Goal: Task Accomplishment & Management: Manage account settings

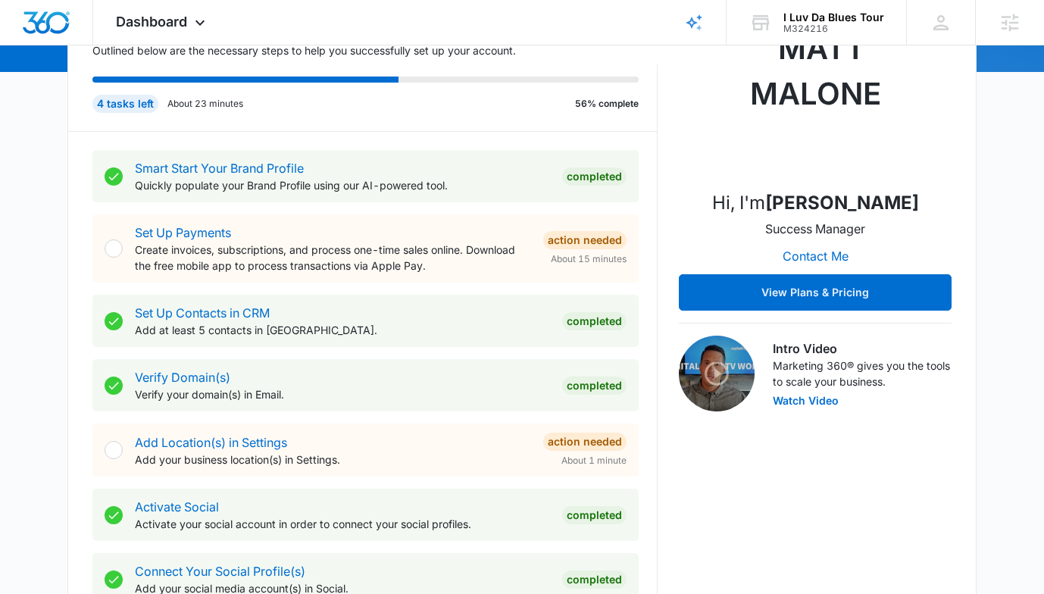
scroll to position [651, 0]
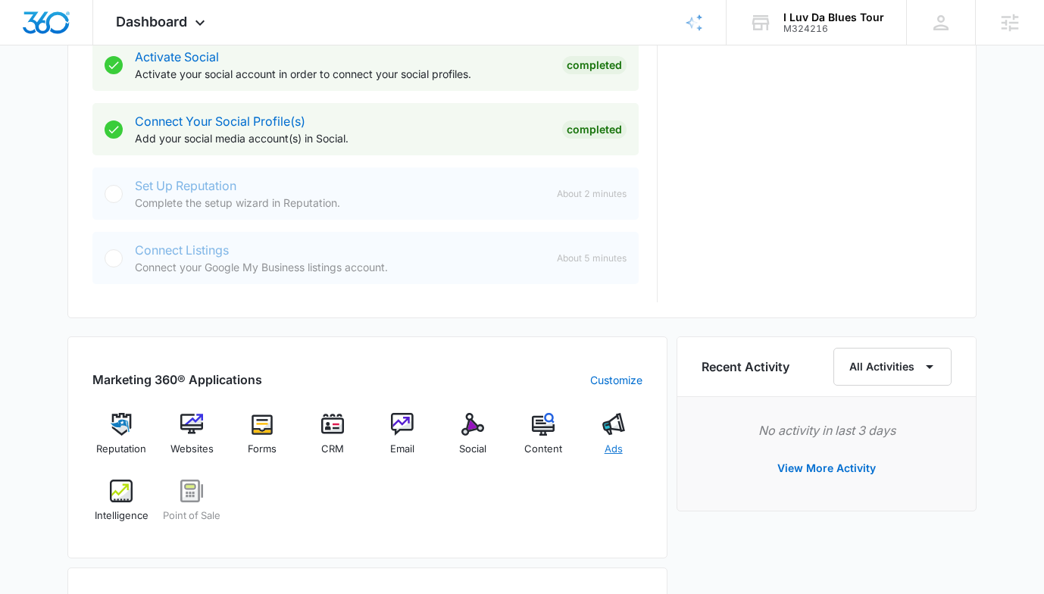
click at [609, 443] on span "Ads" at bounding box center [614, 449] width 18 height 15
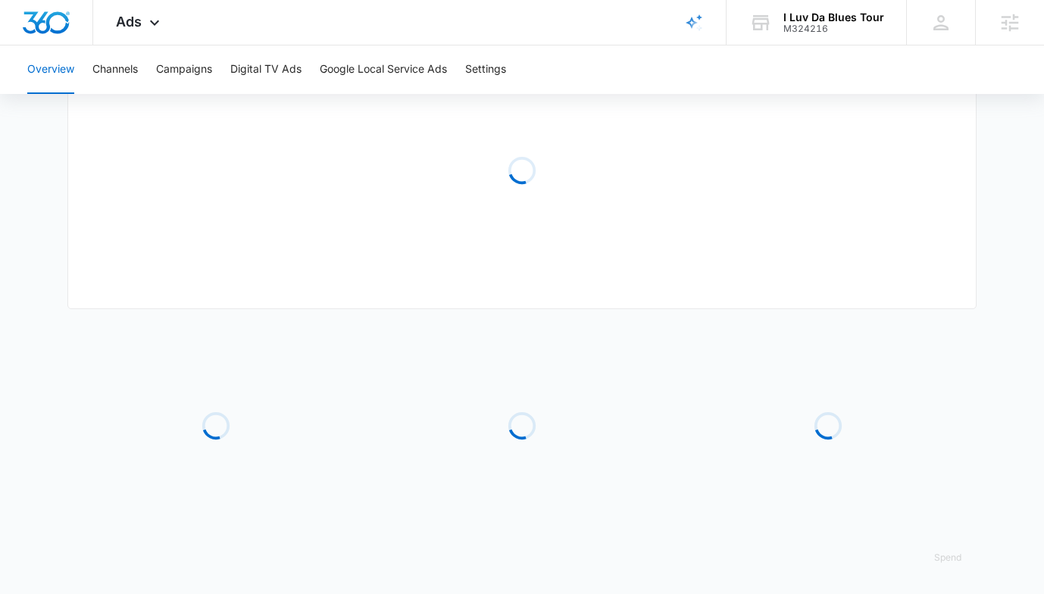
type input "10/01/2025"
type input "10/03/2025"
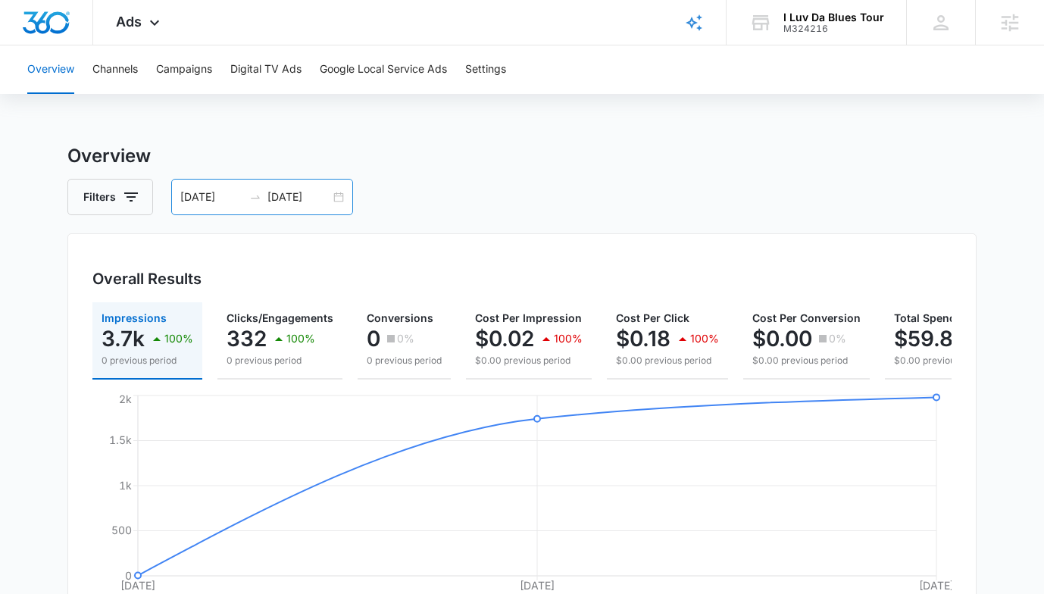
click at [340, 205] on div "10/01/2025 10/03/2025" at bounding box center [262, 197] width 182 height 36
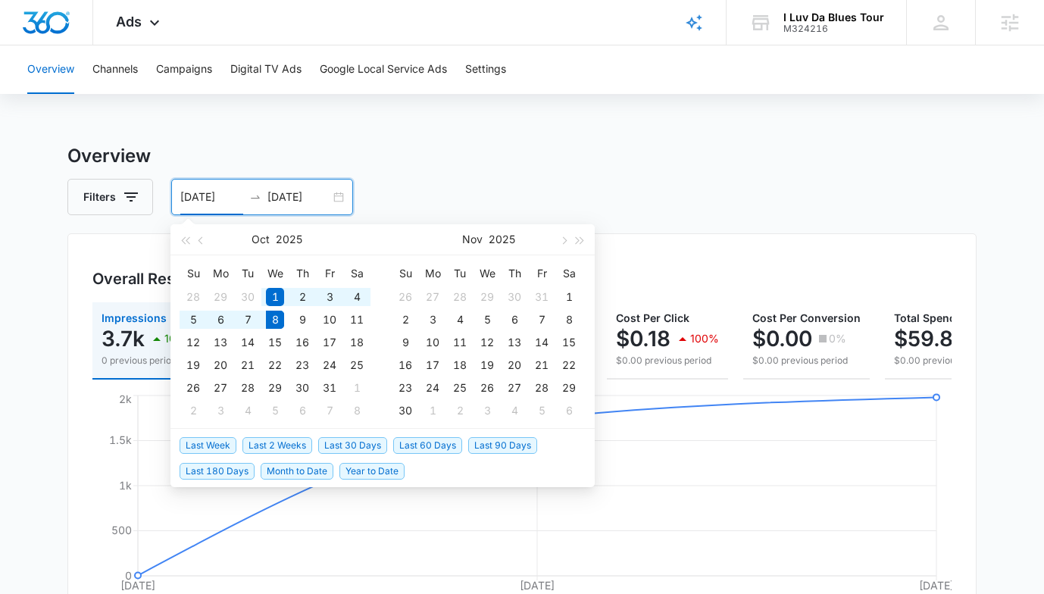
click at [346, 443] on span "Last 30 Days" at bounding box center [352, 445] width 69 height 17
type input "09/08/2025"
type input "10/08/2025"
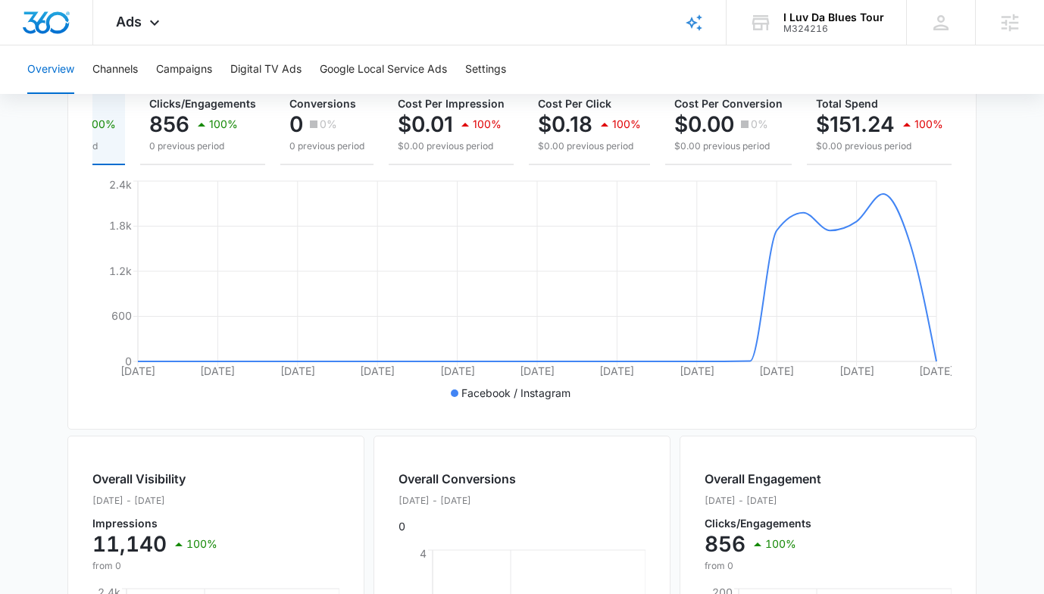
scroll to position [277, 0]
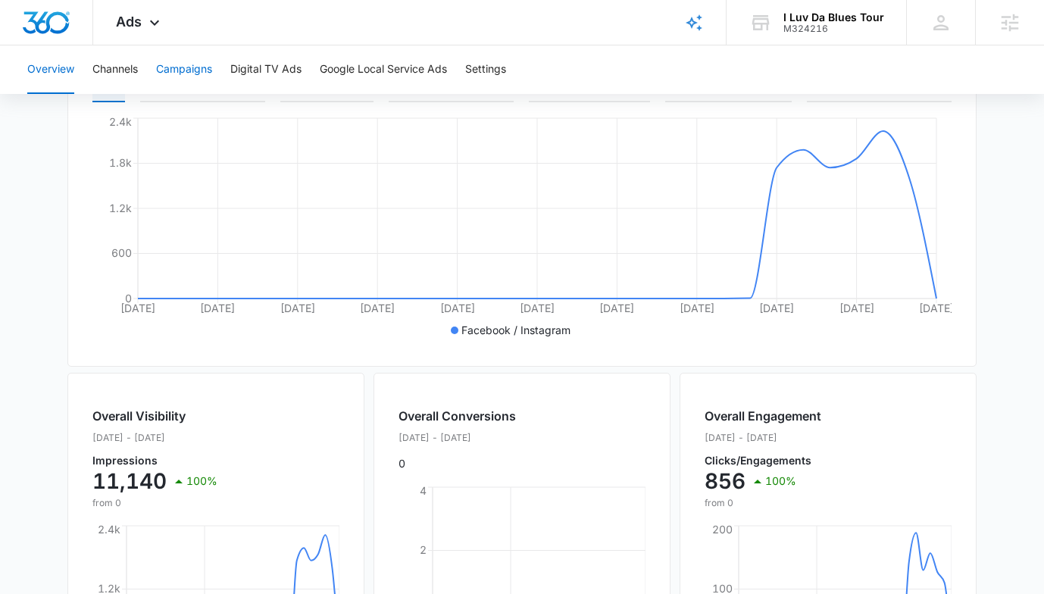
click at [209, 62] on button "Campaigns" at bounding box center [184, 69] width 56 height 49
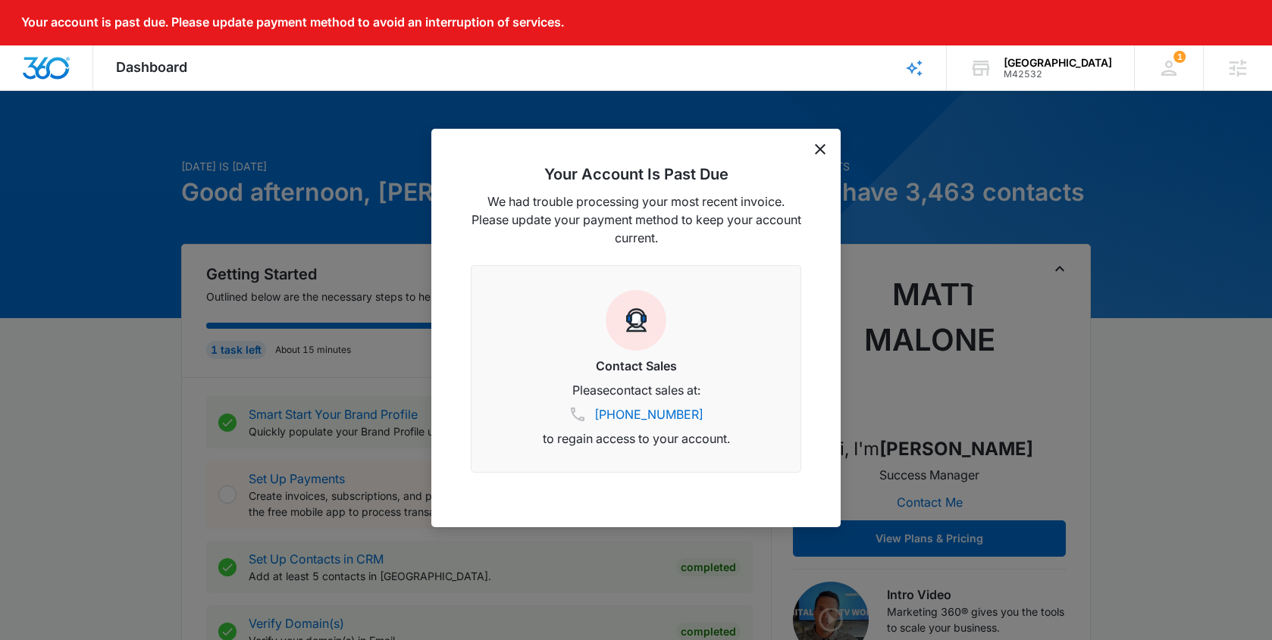
click at [819, 145] on icon "dismiss this dialog" at bounding box center [820, 149] width 11 height 11
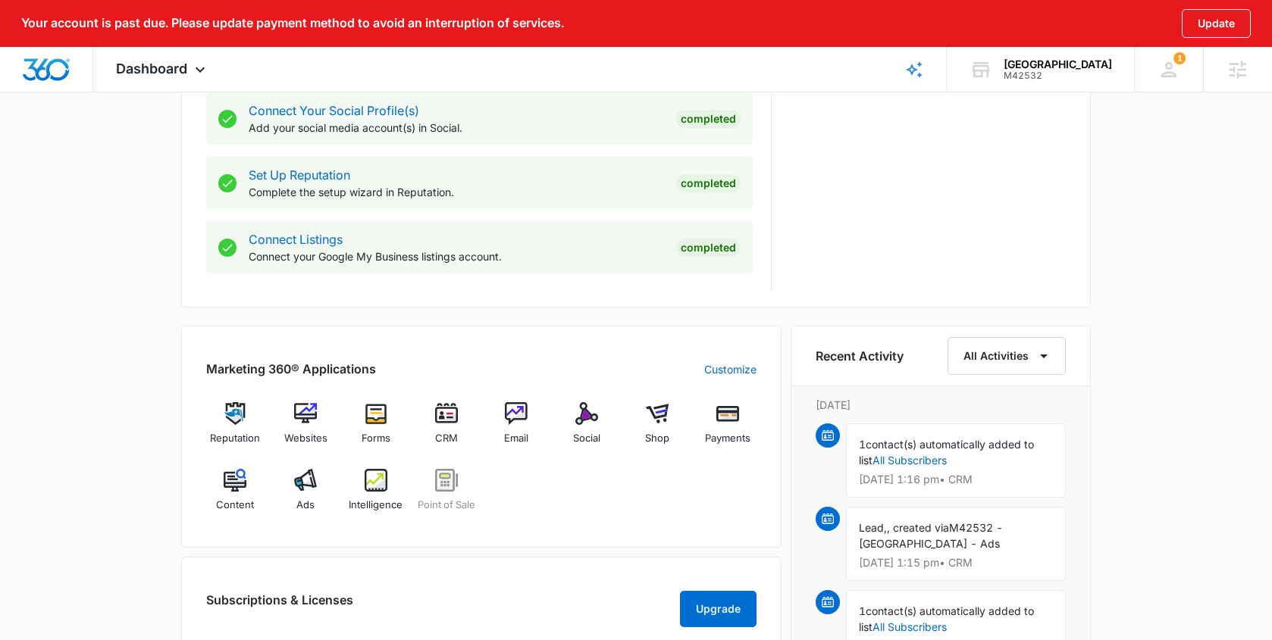
scroll to position [809, 0]
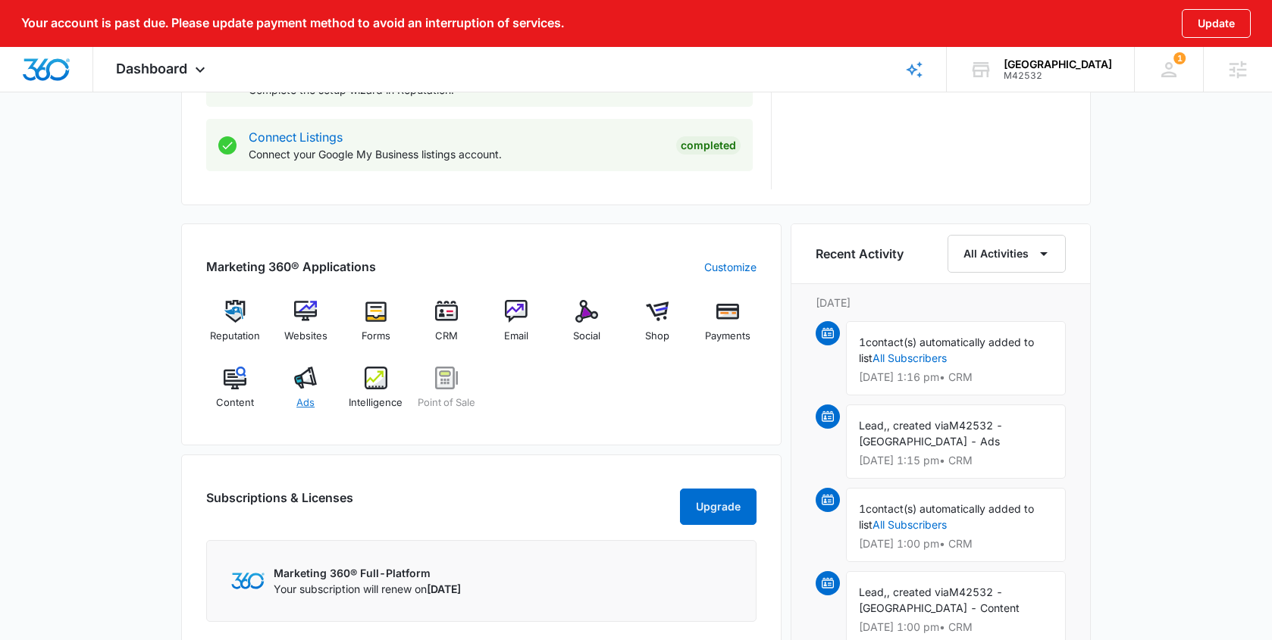
click at [309, 393] on div "Ads" at bounding box center [306, 394] width 58 height 55
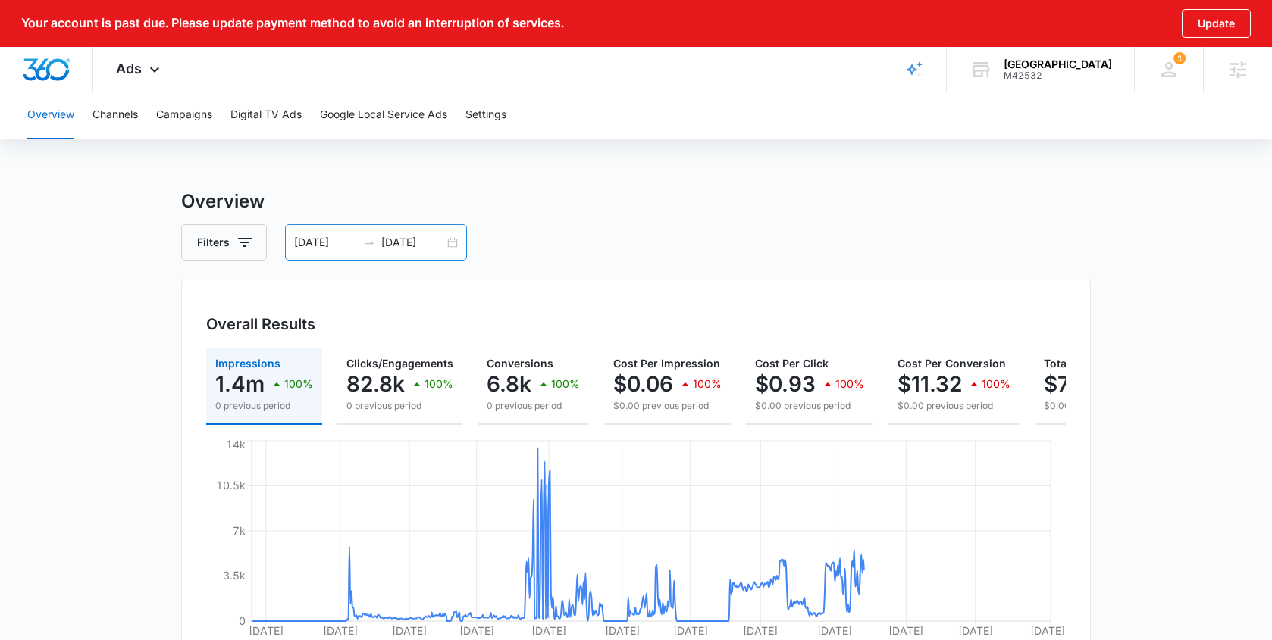
click at [412, 249] on input "09/24/2025" at bounding box center [412, 242] width 63 height 17
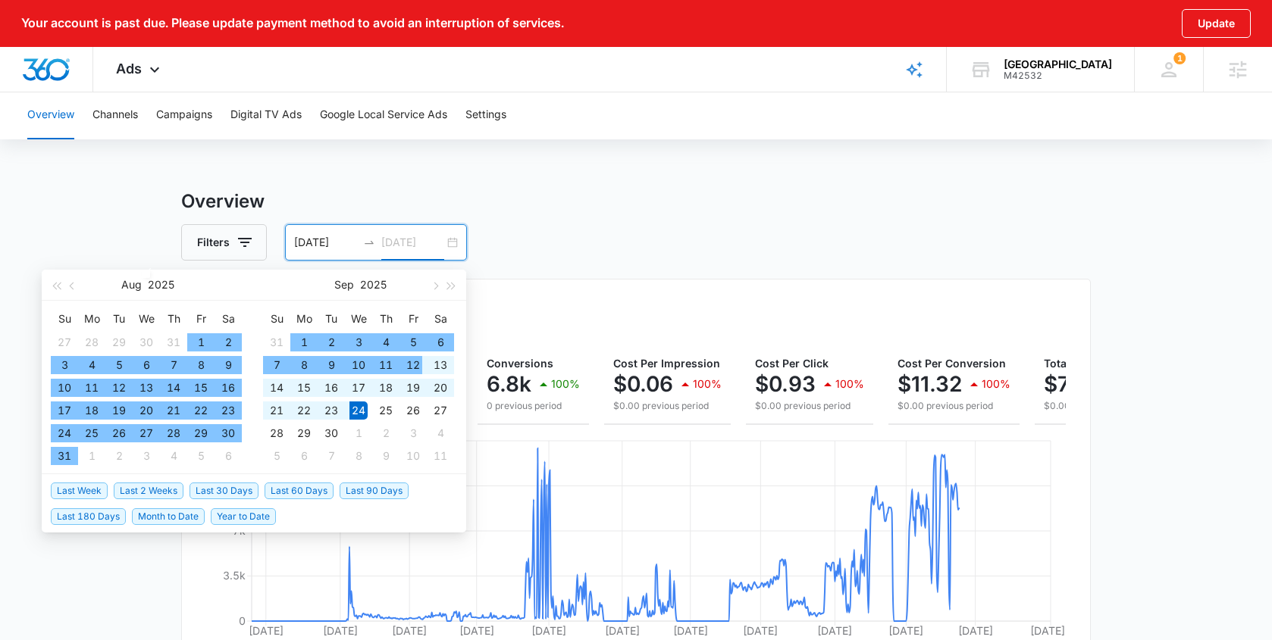
type input "09/24/2025"
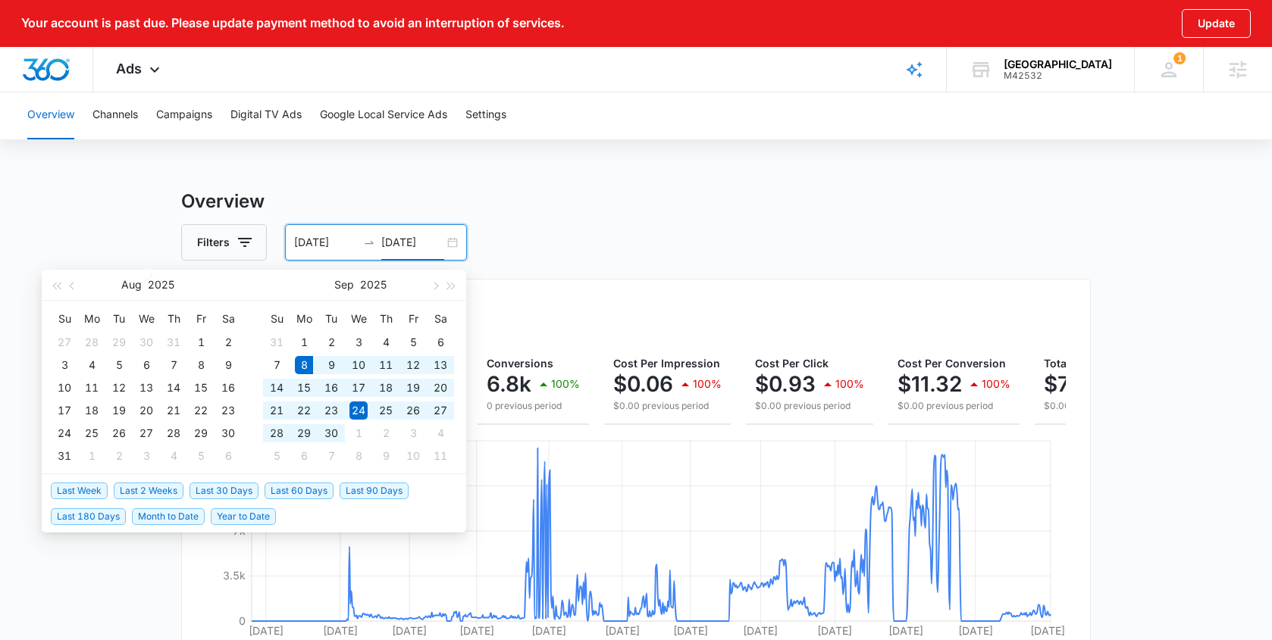
click at [248, 484] on span "Last 30 Days" at bounding box center [223, 491] width 69 height 17
type input "[DATE]"
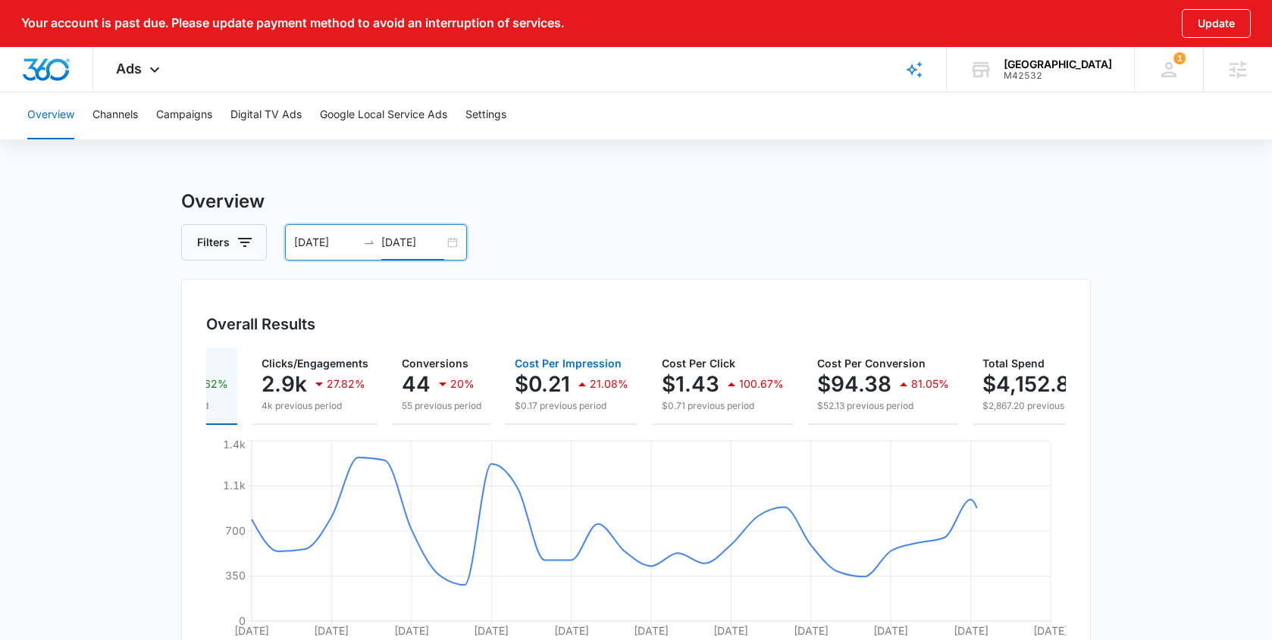
scroll to position [0, 188]
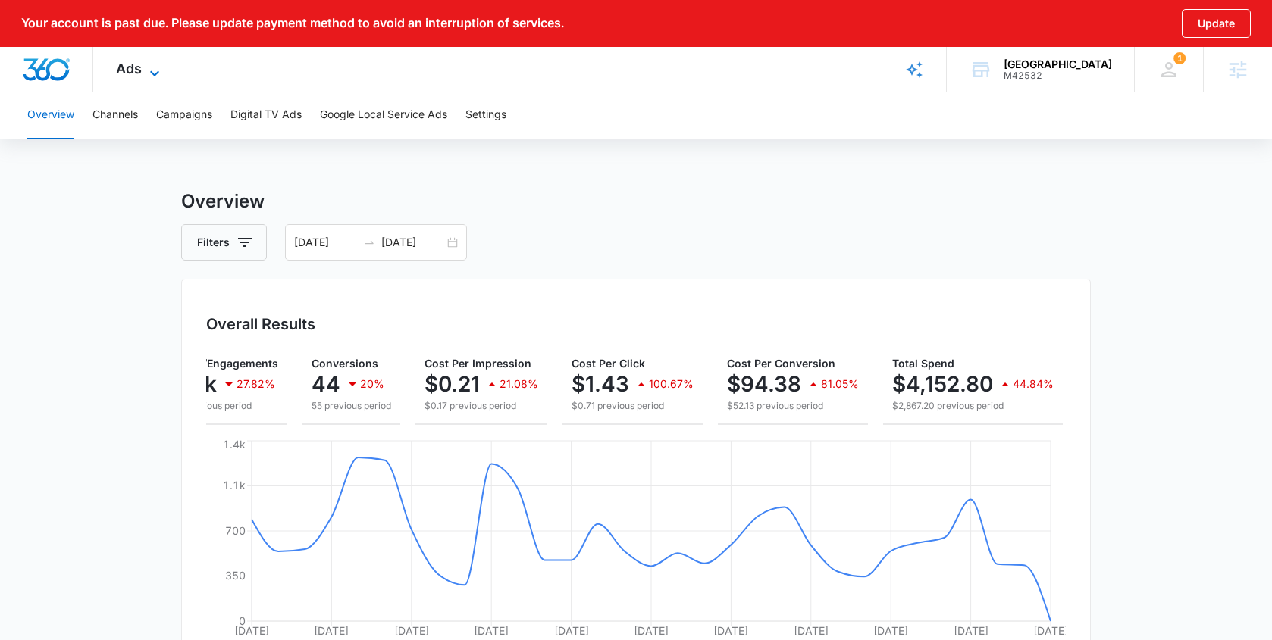
click at [117, 74] on span "Ads" at bounding box center [129, 69] width 26 height 16
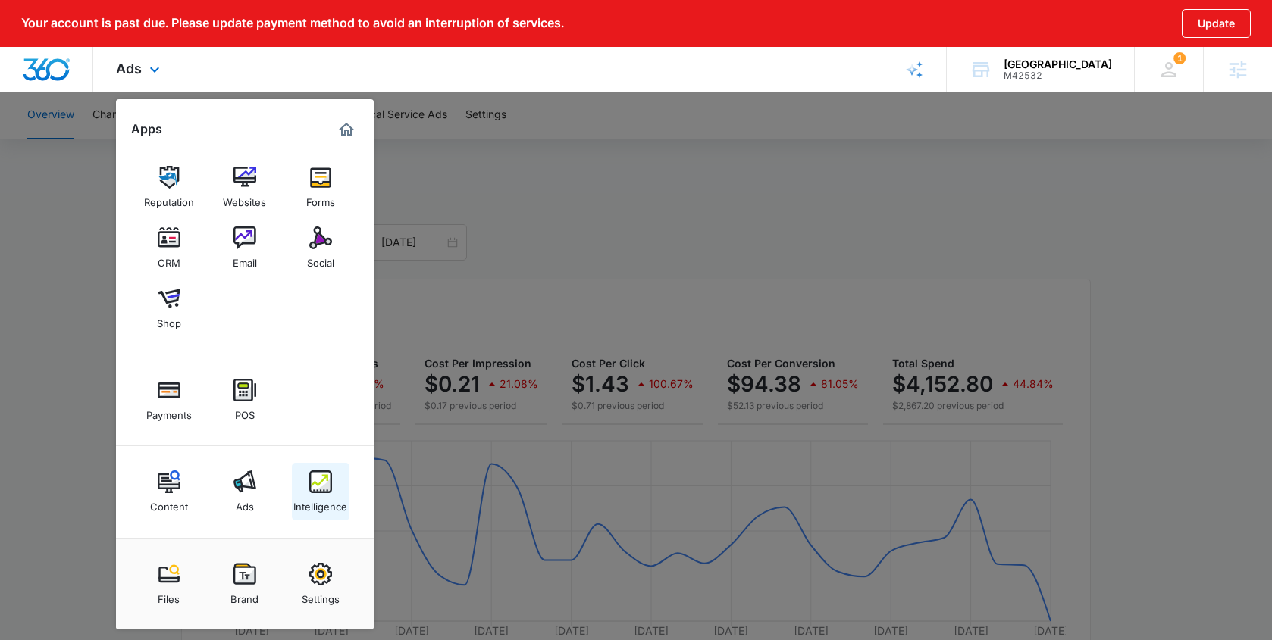
click at [329, 489] on img at bounding box center [320, 482] width 23 height 23
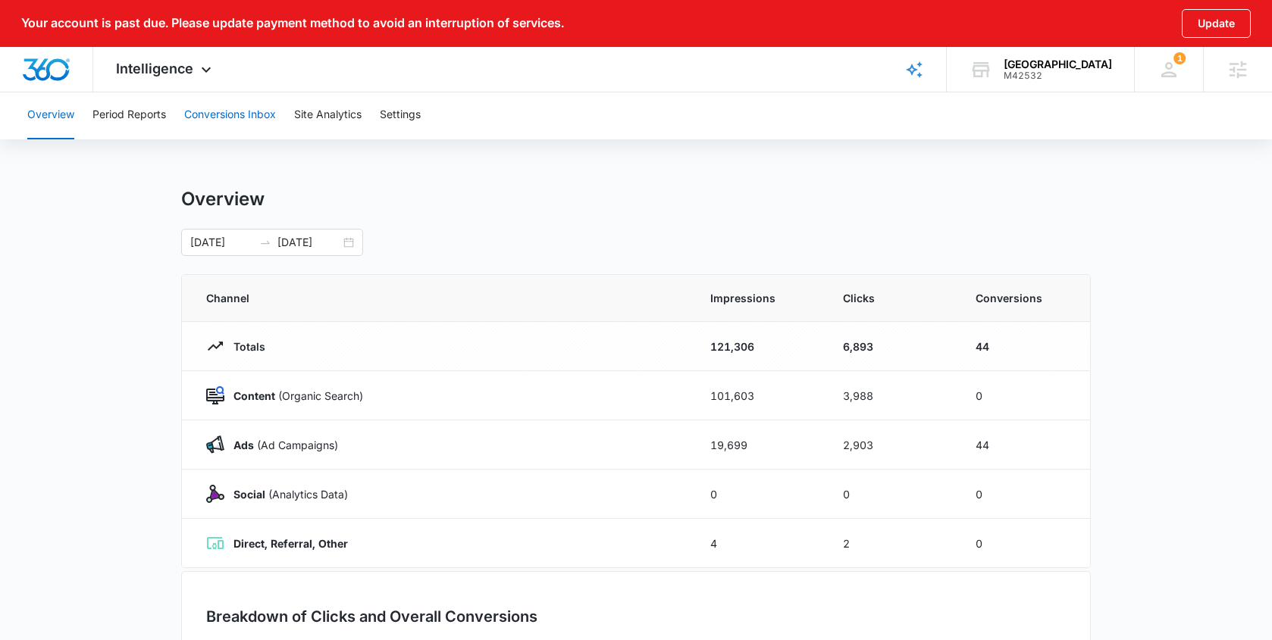
click at [267, 114] on button "Conversions Inbox" at bounding box center [230, 115] width 92 height 49
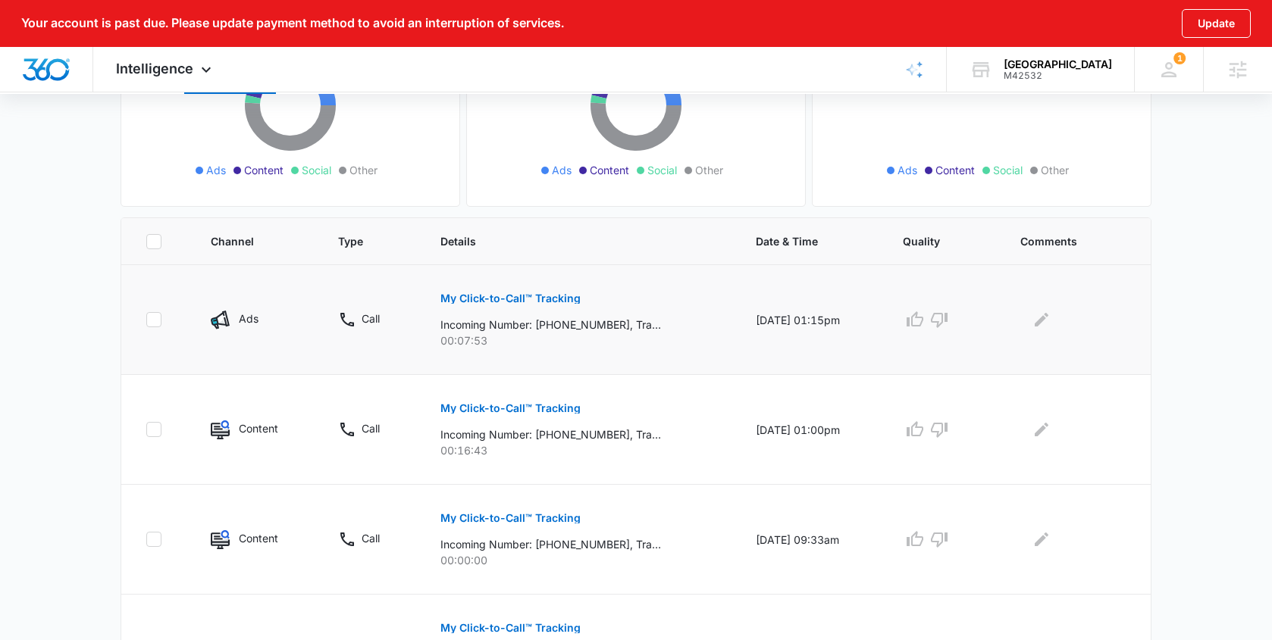
scroll to position [349, 0]
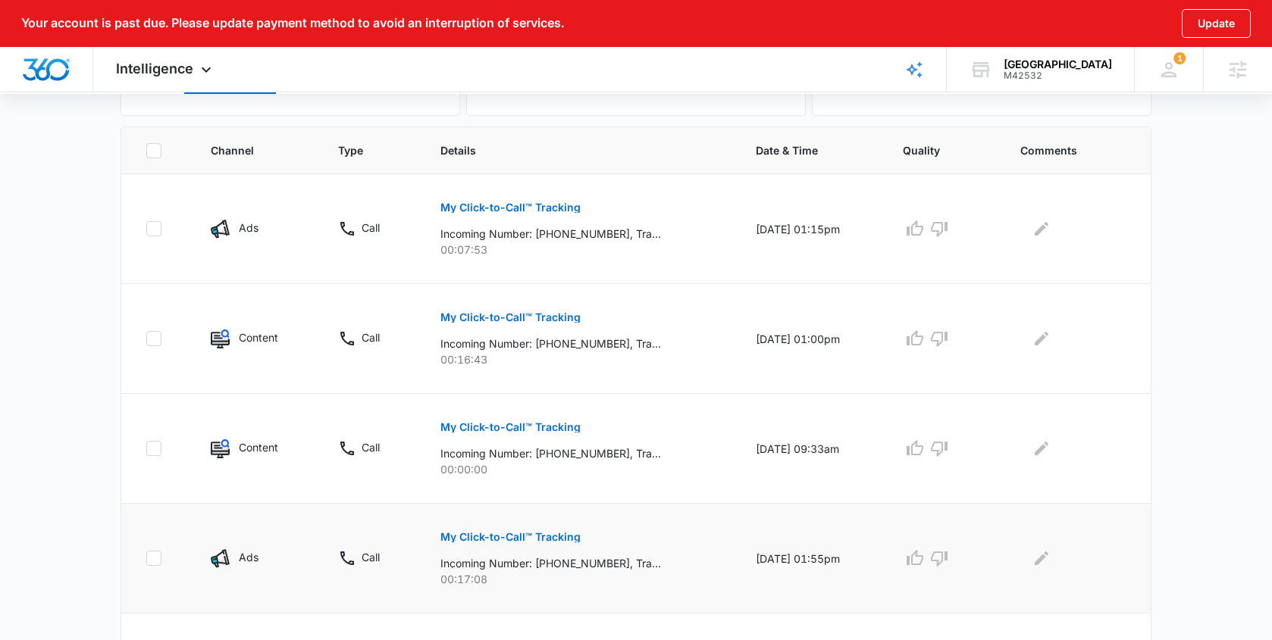
click at [544, 539] on p "My Click-to-Call™ Tracking" at bounding box center [510, 537] width 140 height 11
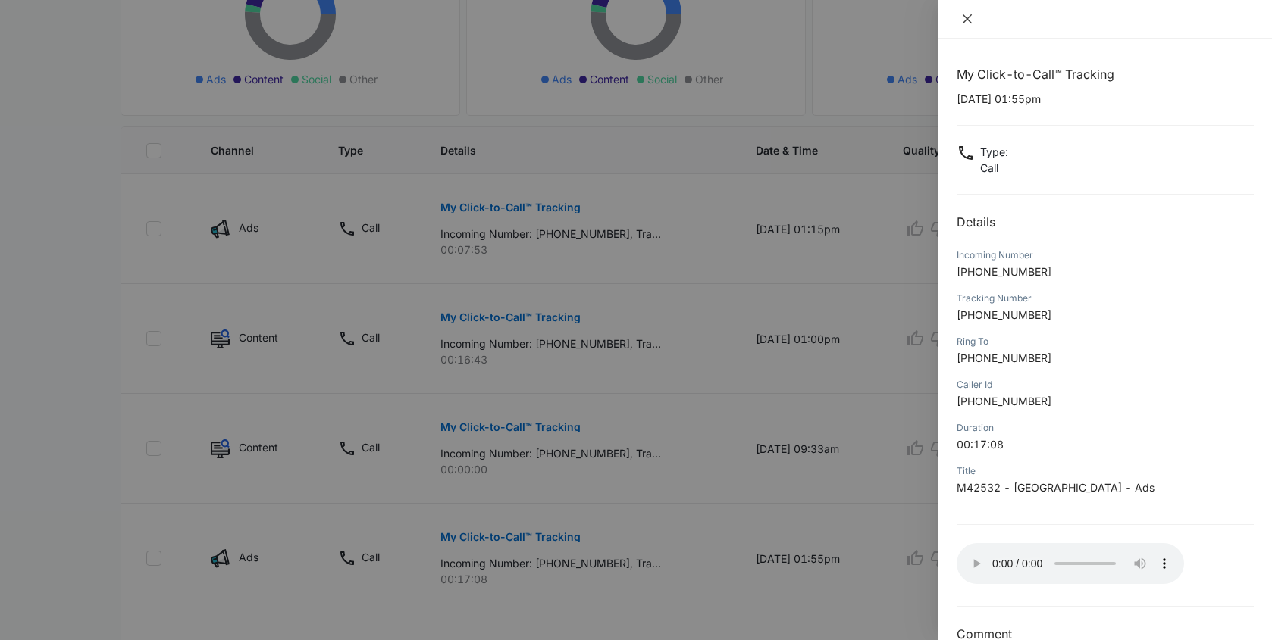
click at [967, 17] on icon "close" at bounding box center [967, 19] width 12 height 12
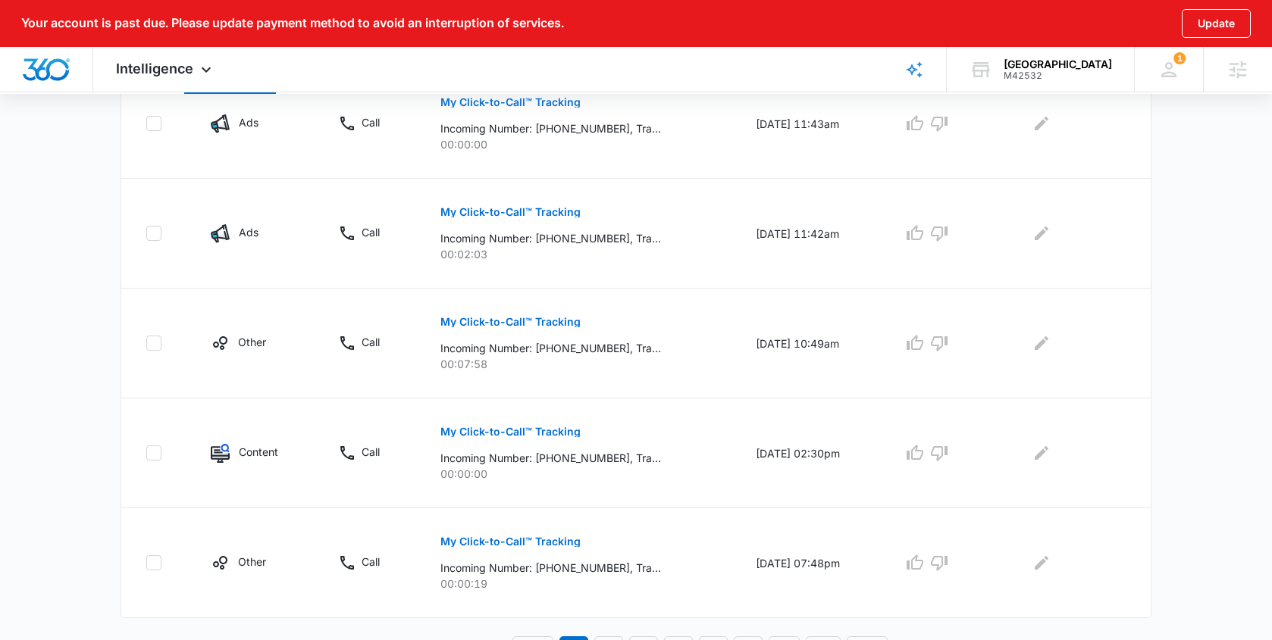
scroll to position [1029, 0]
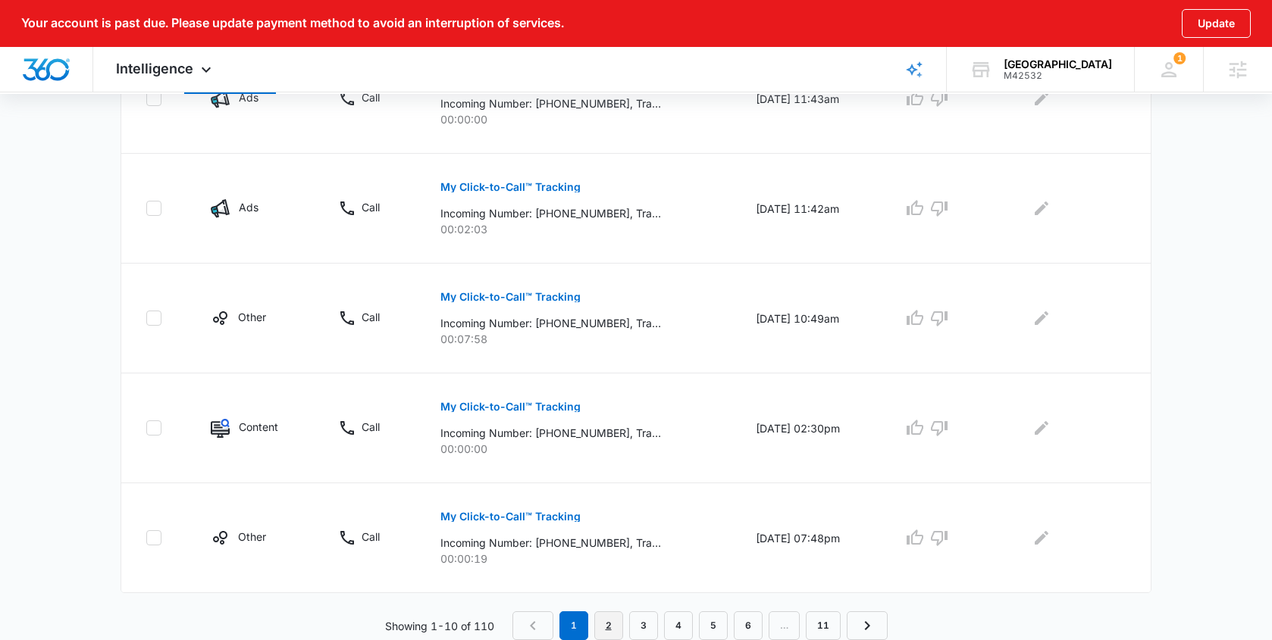
click at [605, 623] on link "2" at bounding box center [608, 626] width 29 height 29
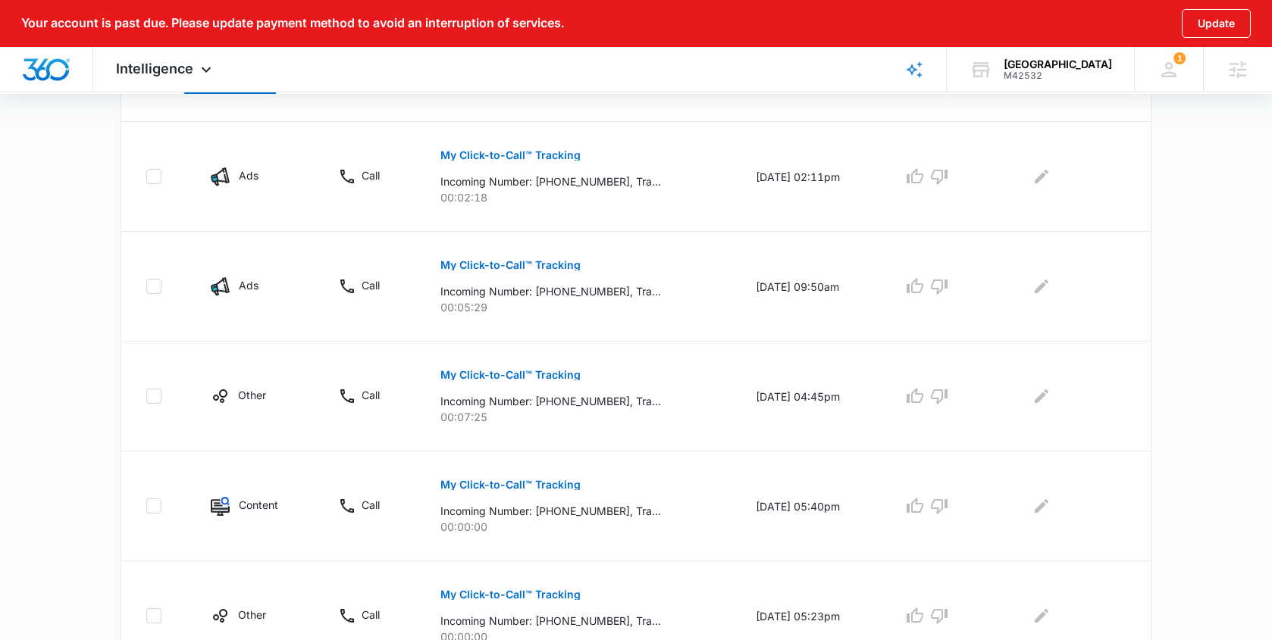
scroll to position [616, 0]
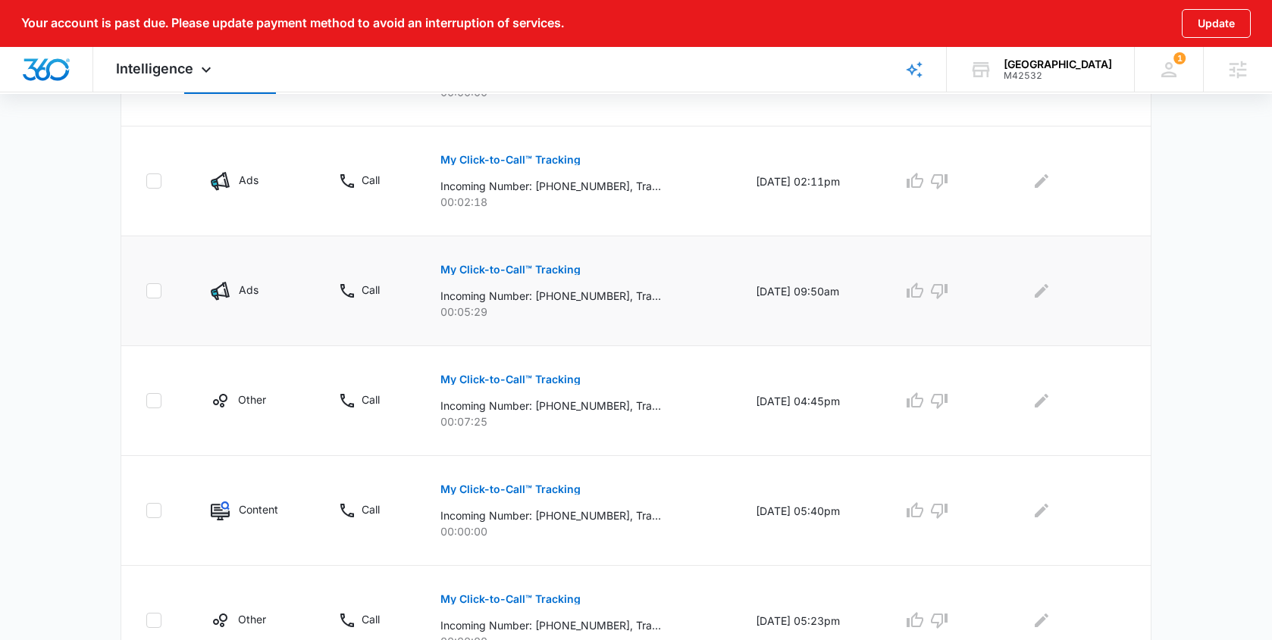
click at [561, 267] on p "My Click-to-Call™ Tracking" at bounding box center [510, 270] width 140 height 11
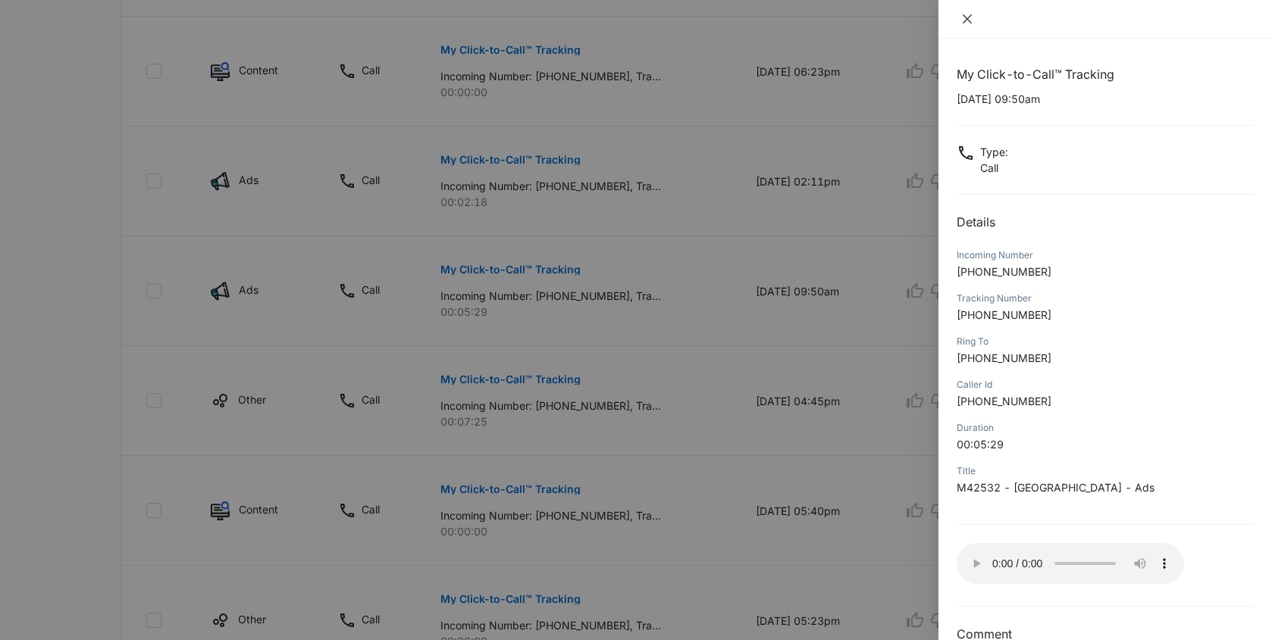
click at [967, 14] on icon "close" at bounding box center [967, 19] width 12 height 12
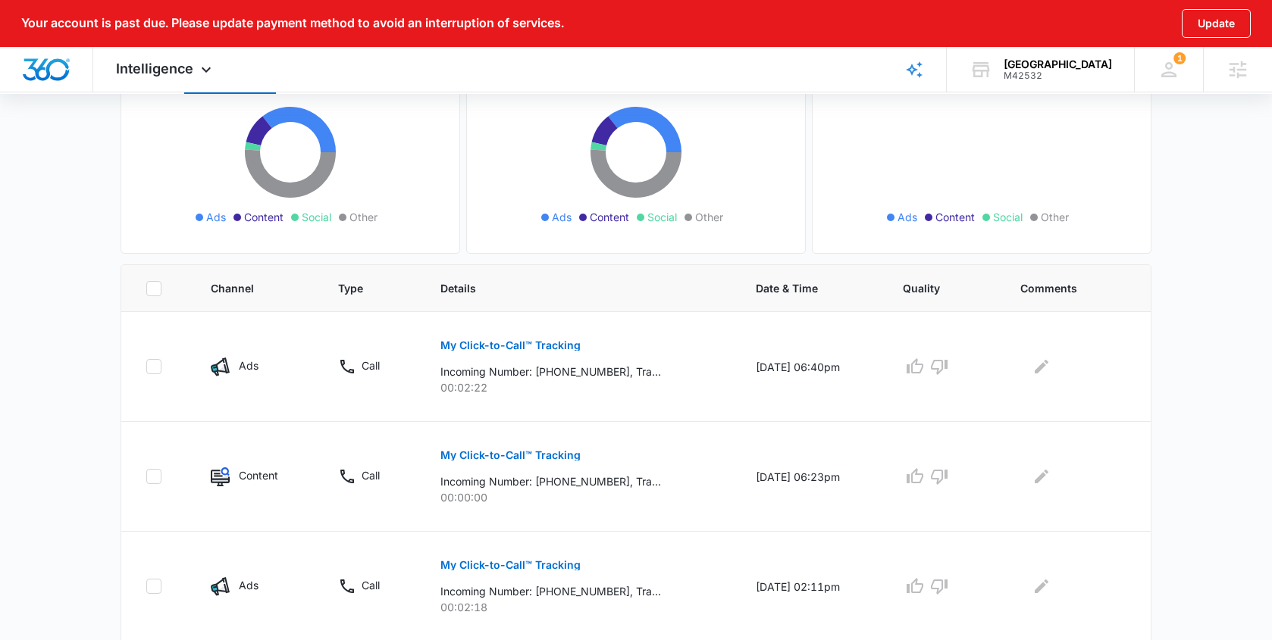
scroll to position [0, 0]
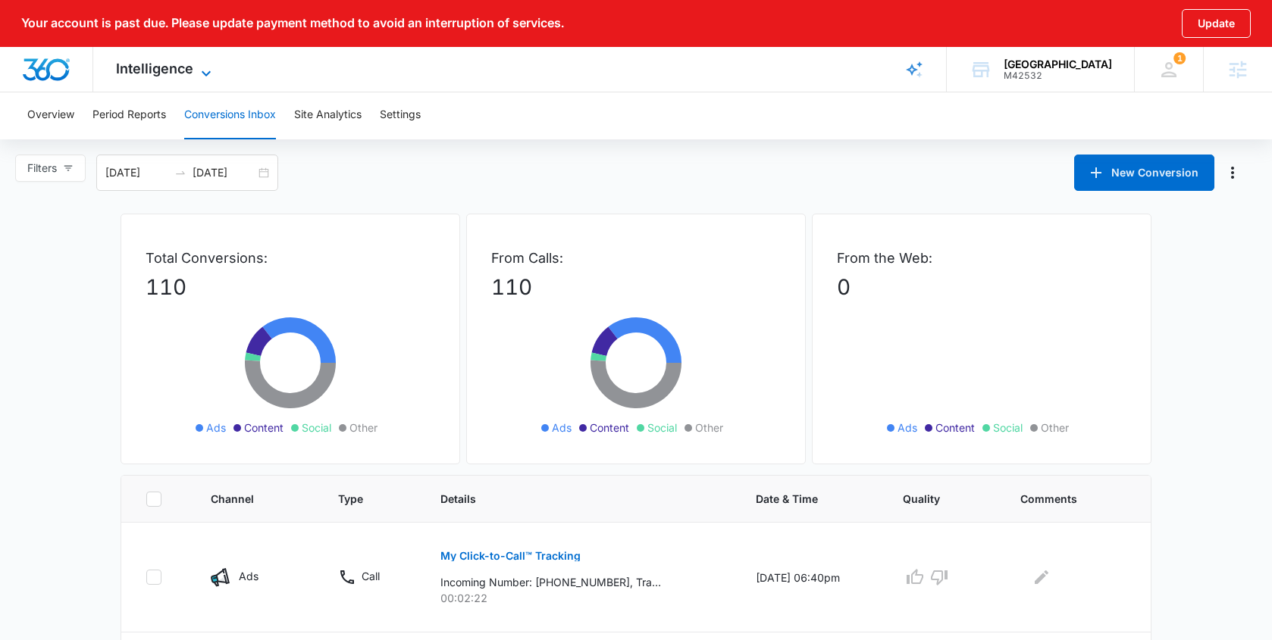
click at [155, 69] on span "Intelligence" at bounding box center [154, 69] width 77 height 16
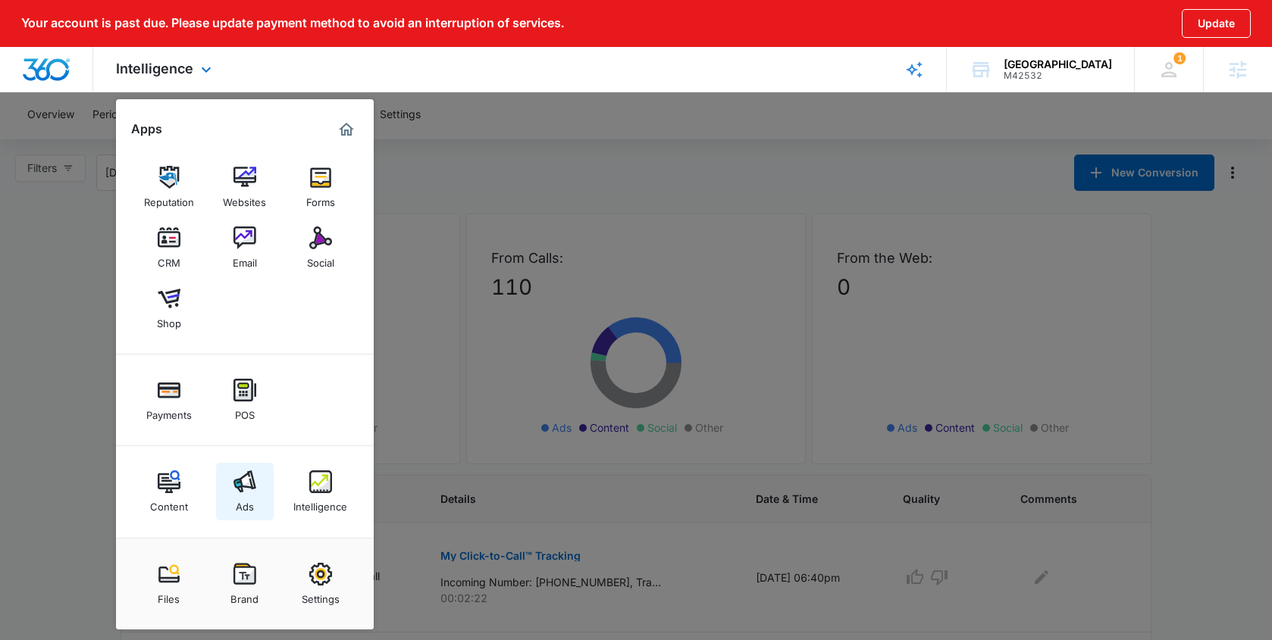
click at [241, 485] on img at bounding box center [244, 482] width 23 height 23
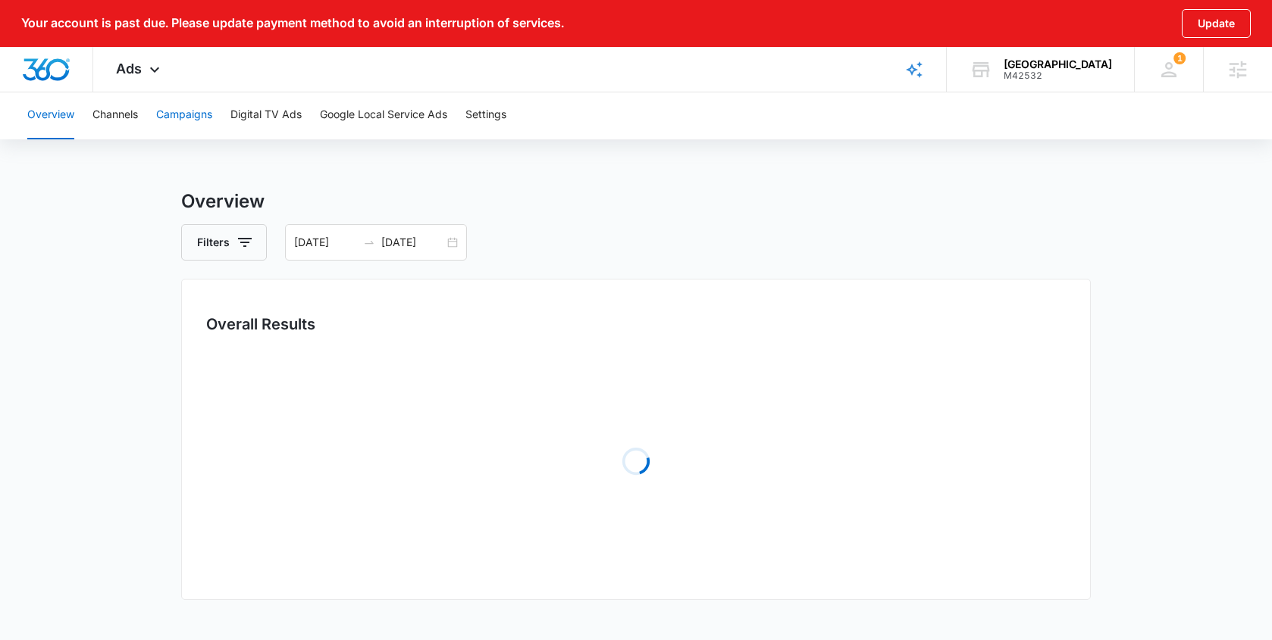
click at [177, 114] on button "Campaigns" at bounding box center [184, 115] width 56 height 49
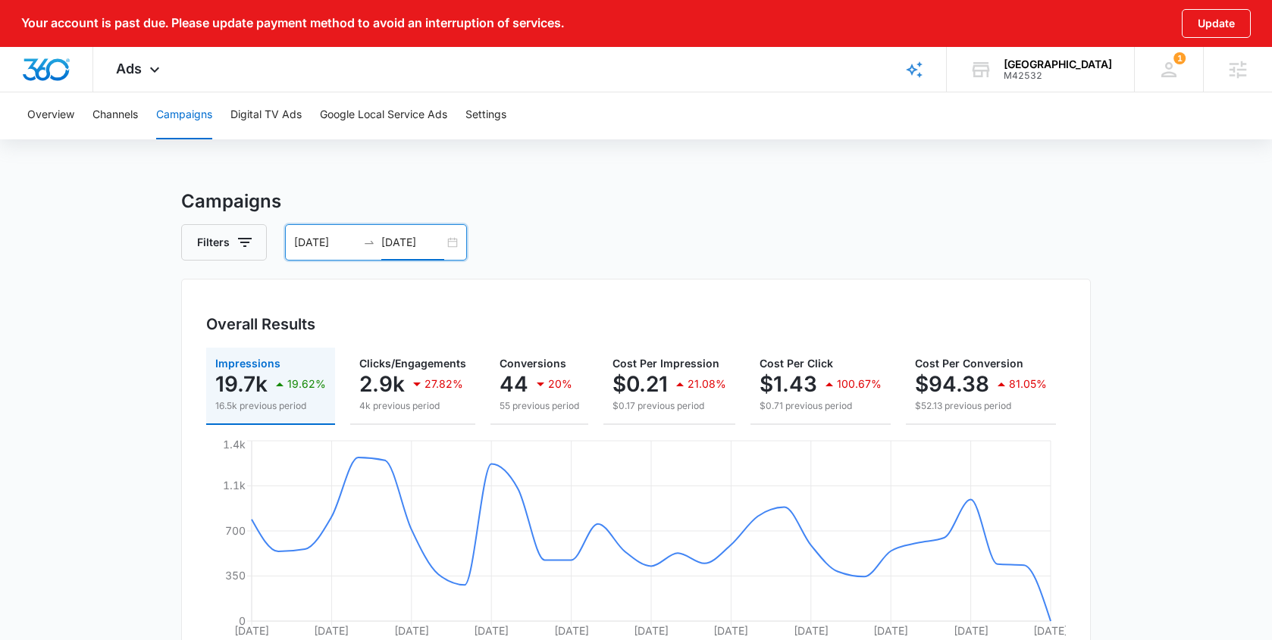
click at [381, 246] on input "[DATE]" at bounding box center [412, 242] width 63 height 17
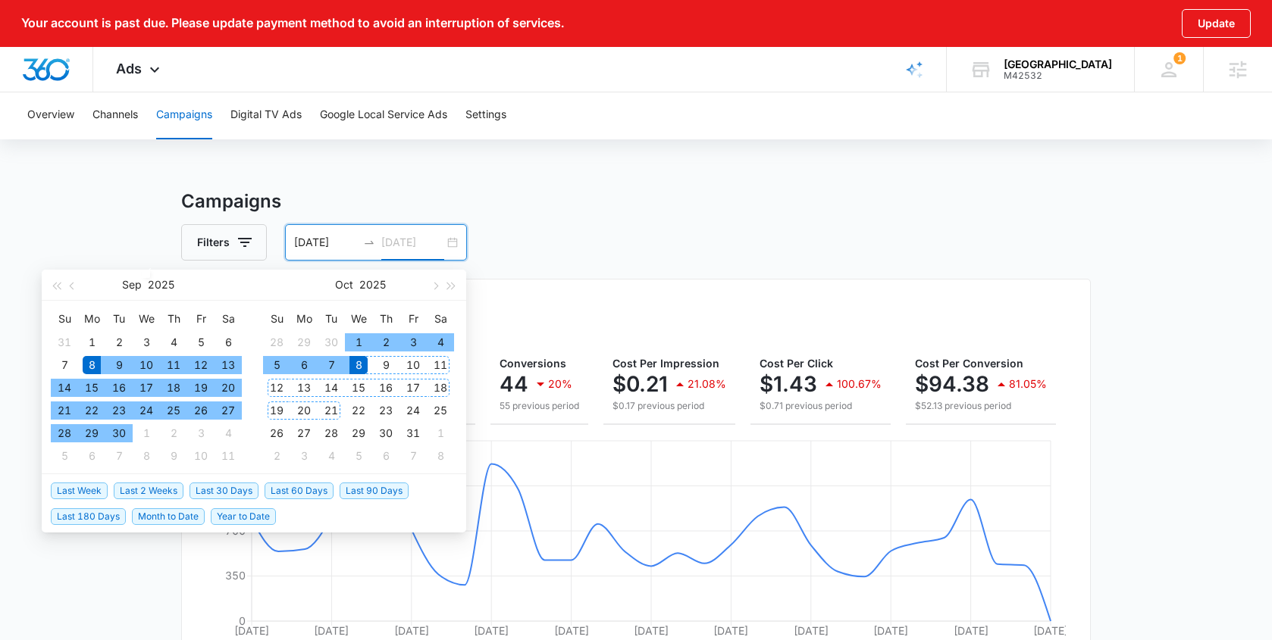
type input "[DATE]"
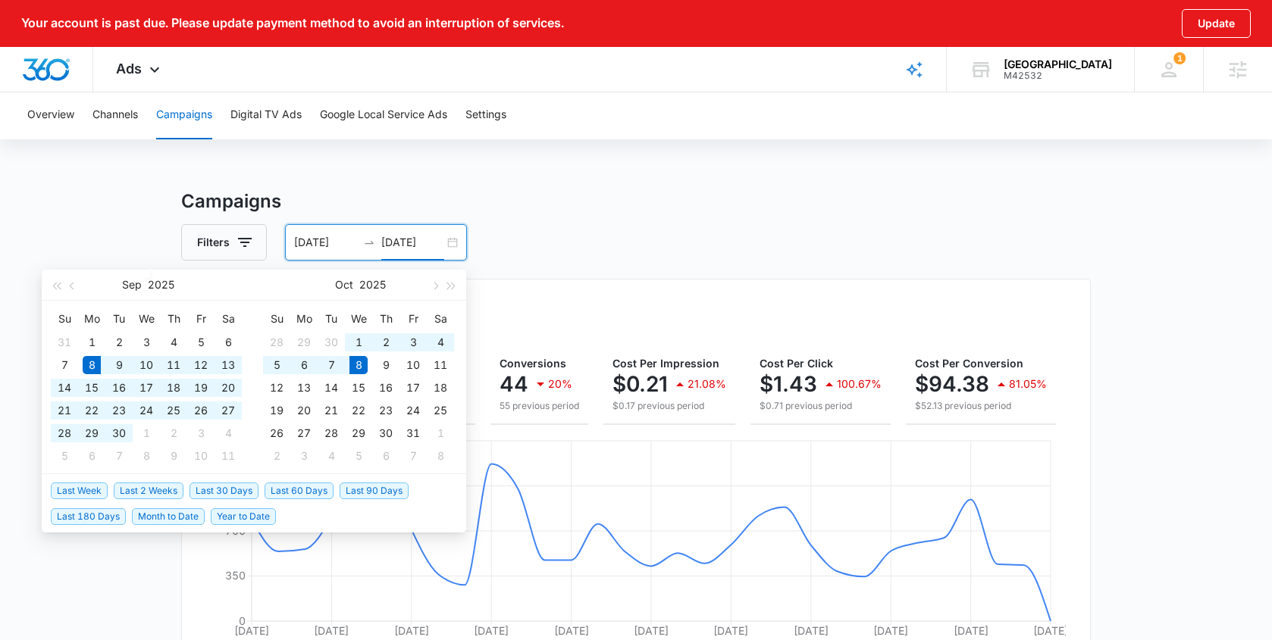
click at [315, 479] on li "Last 60 Days" at bounding box center [302, 491] width 75 height 26
click at [303, 493] on span "Last 60 Days" at bounding box center [299, 491] width 69 height 17
type input "08/09/2025"
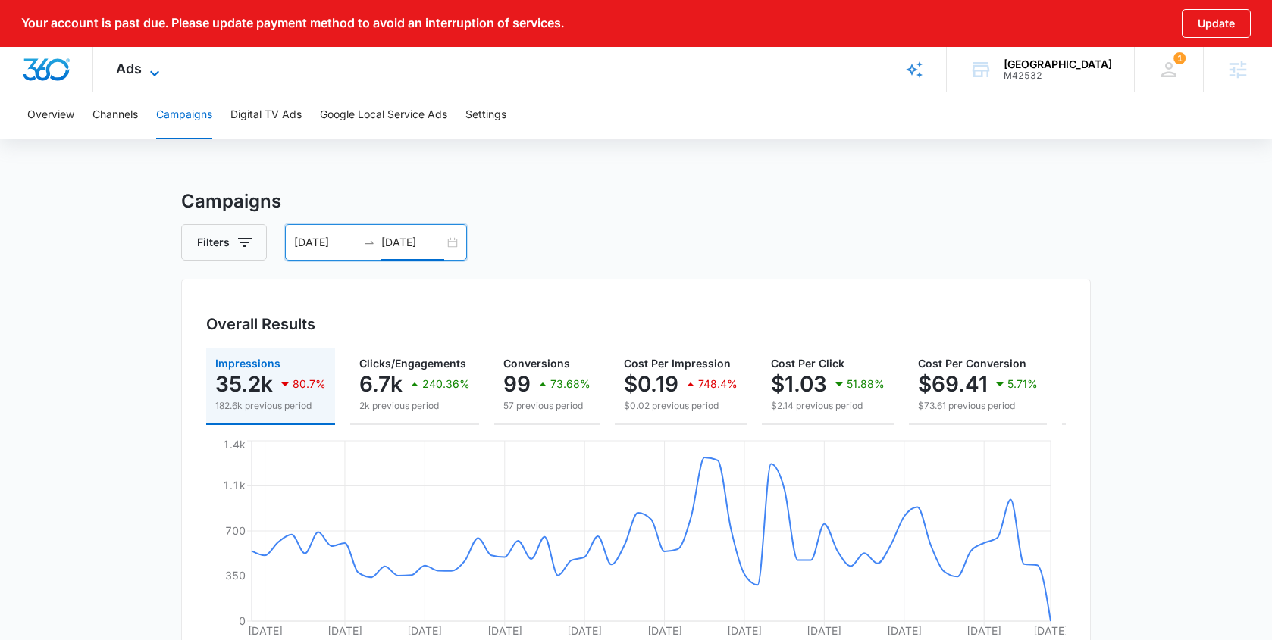
click at [133, 68] on span "Ads" at bounding box center [129, 69] width 26 height 16
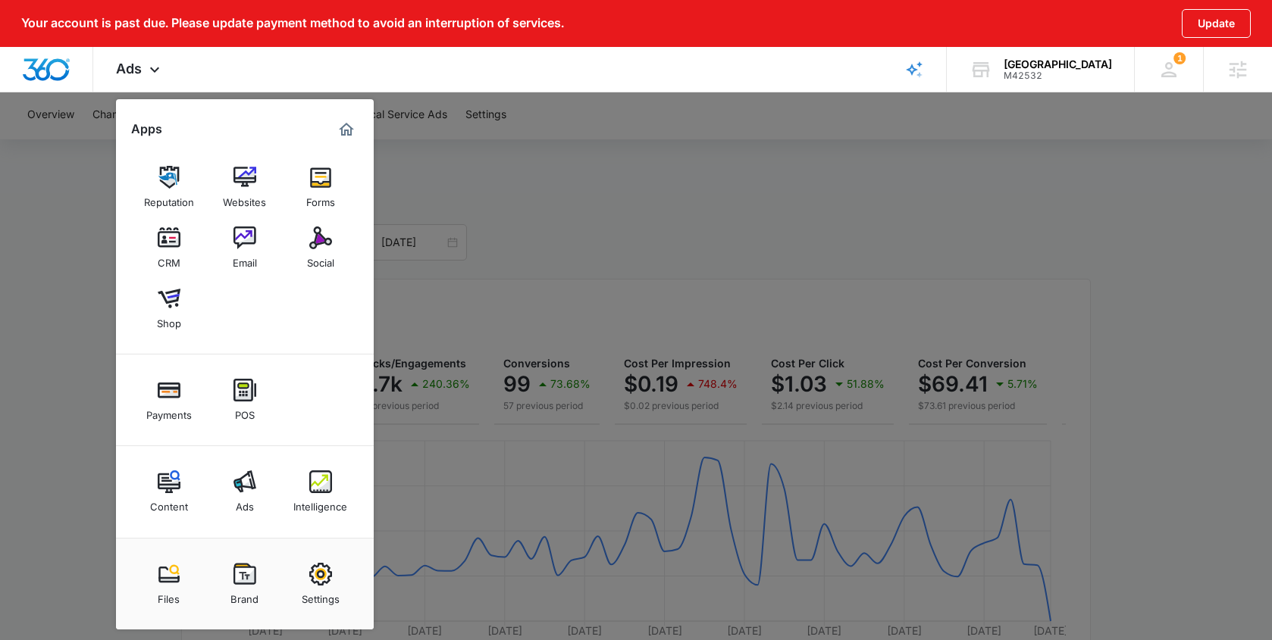
click at [527, 246] on div at bounding box center [636, 320] width 1272 height 640
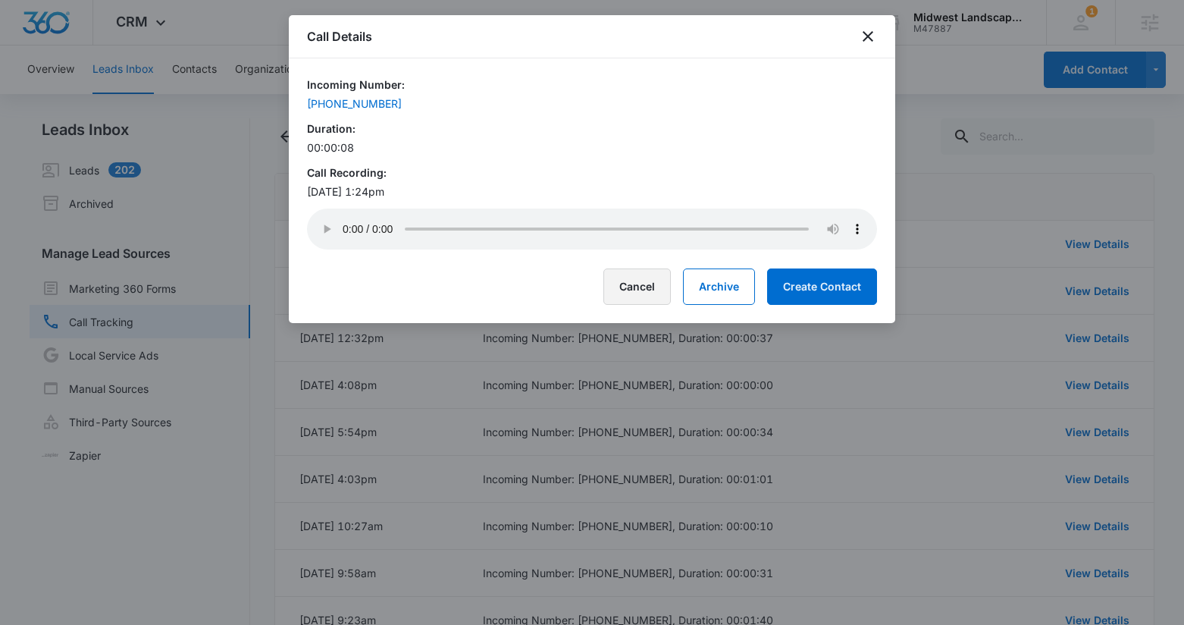
click at [620, 287] on button "Cancel" at bounding box center [636, 286] width 67 height 36
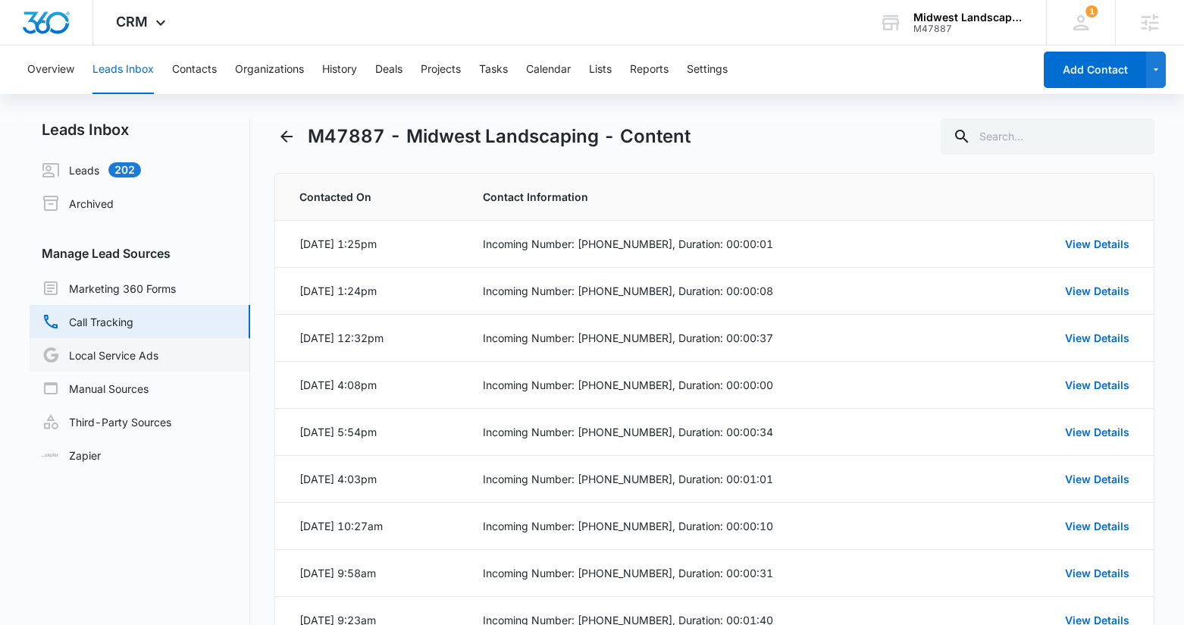
click at [122, 358] on link "Local Service Ads" at bounding box center [100, 355] width 117 height 18
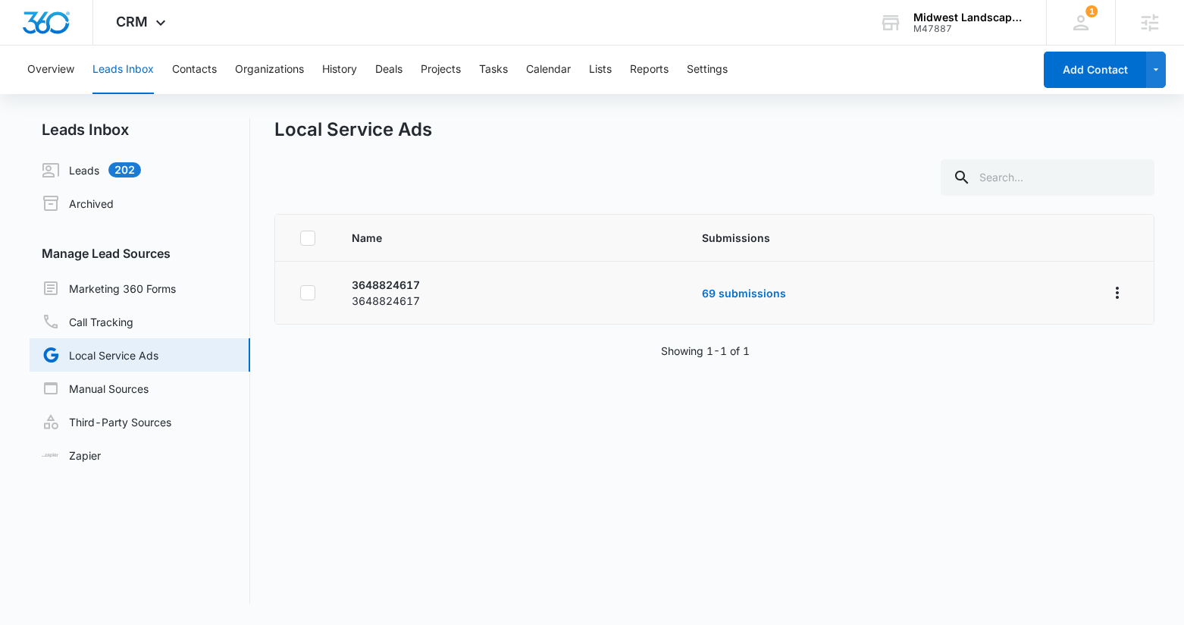
click at [757, 302] on td "69 submissions" at bounding box center [885, 293] width 403 height 63
click at [744, 296] on link "69 submissions" at bounding box center [744, 293] width 84 height 13
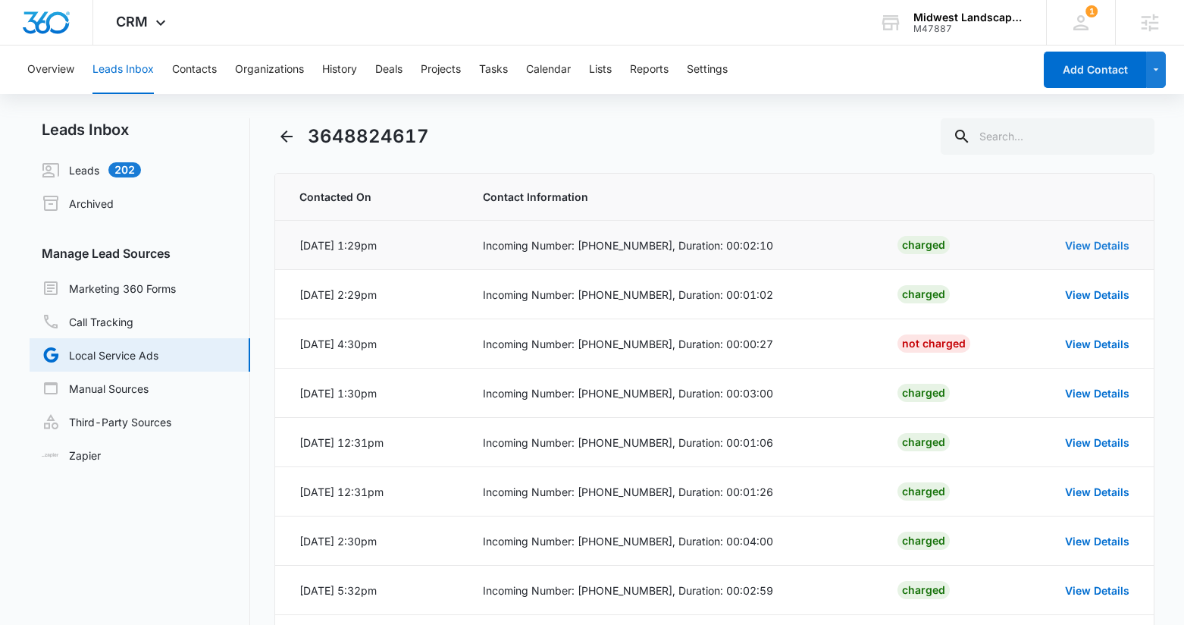
click at [1076, 242] on link "View Details" at bounding box center [1097, 245] width 64 height 13
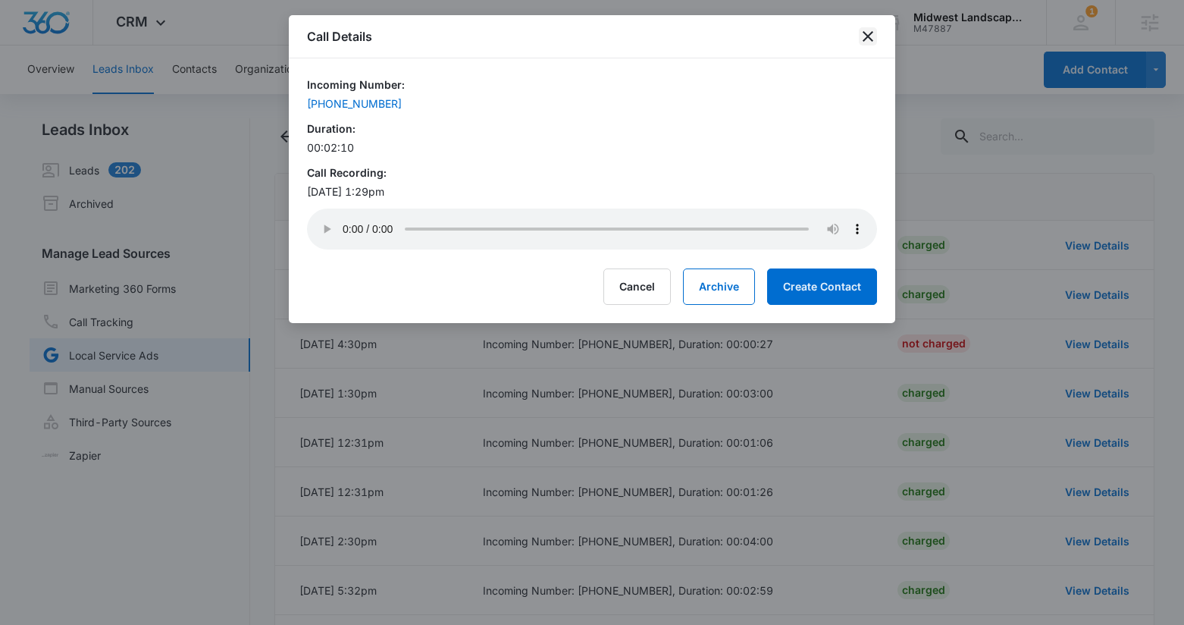
click at [864, 38] on icon "close" at bounding box center [868, 36] width 18 height 18
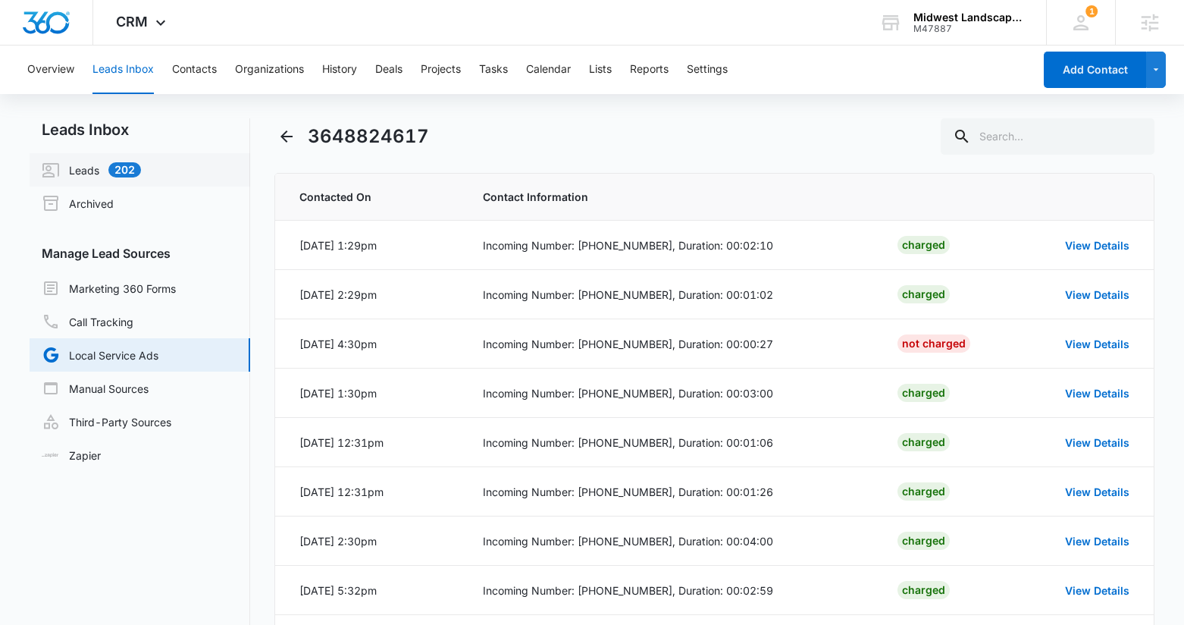
click at [78, 168] on link "Leads 202" at bounding box center [91, 170] width 99 height 18
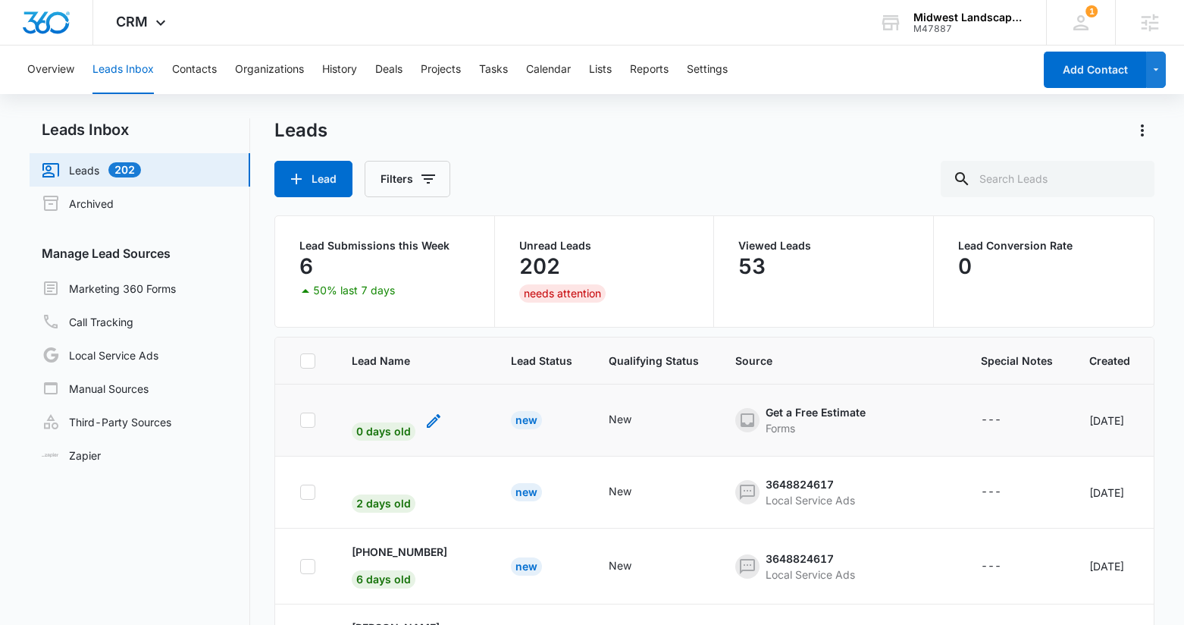
click at [402, 429] on span "0 days old" at bounding box center [384, 431] width 64 height 18
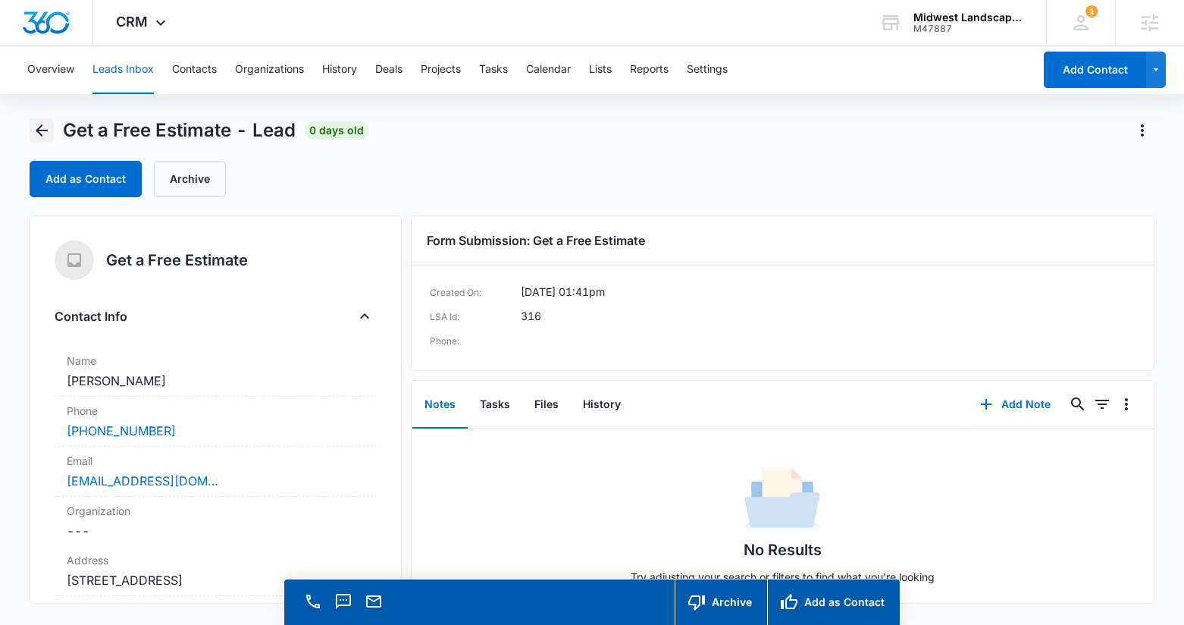
click at [39, 127] on icon "Back" at bounding box center [42, 130] width 12 height 12
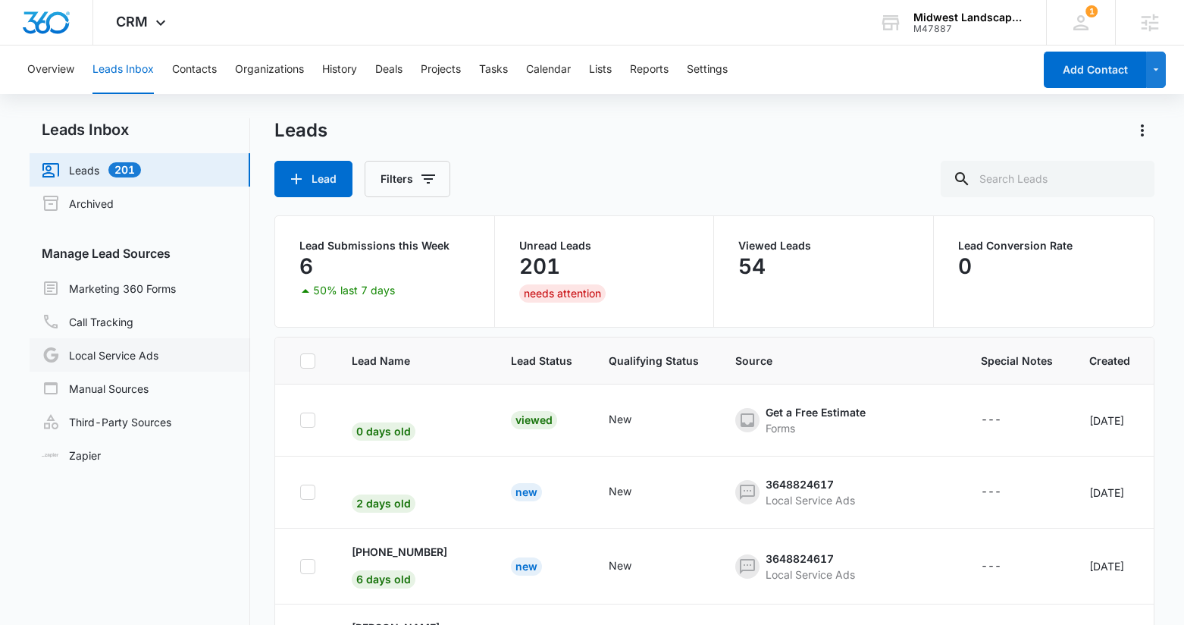
click at [120, 349] on link "Local Service Ads" at bounding box center [100, 355] width 117 height 18
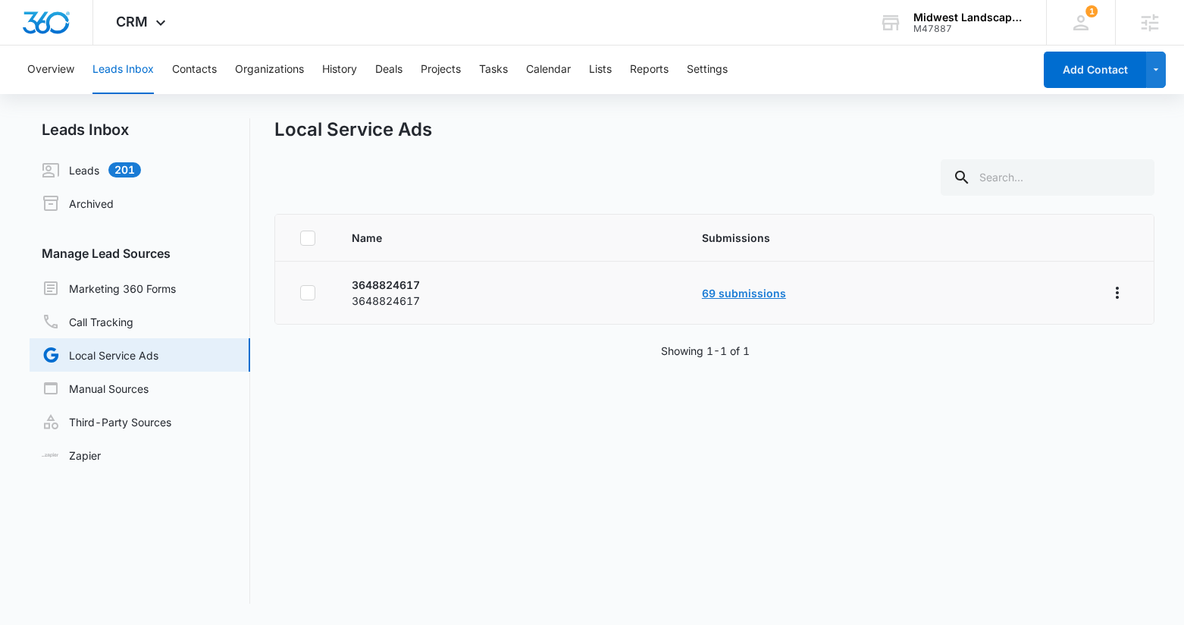
click at [766, 292] on link "69 submissions" at bounding box center [744, 293] width 84 height 13
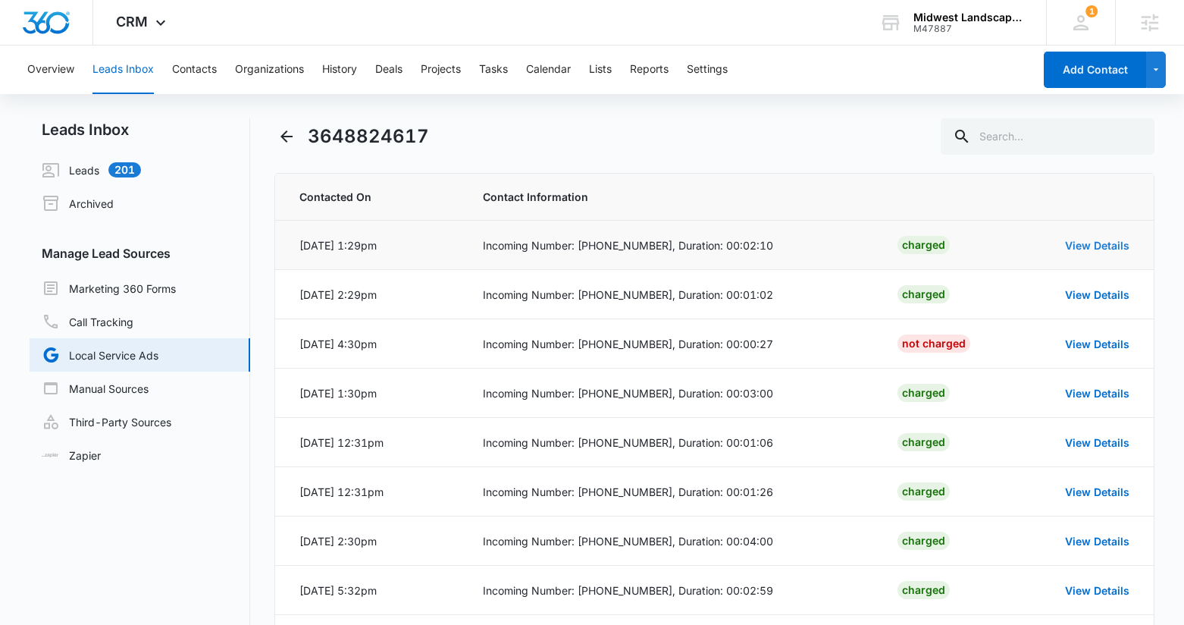
click at [1112, 239] on link "View Details" at bounding box center [1097, 245] width 64 height 13
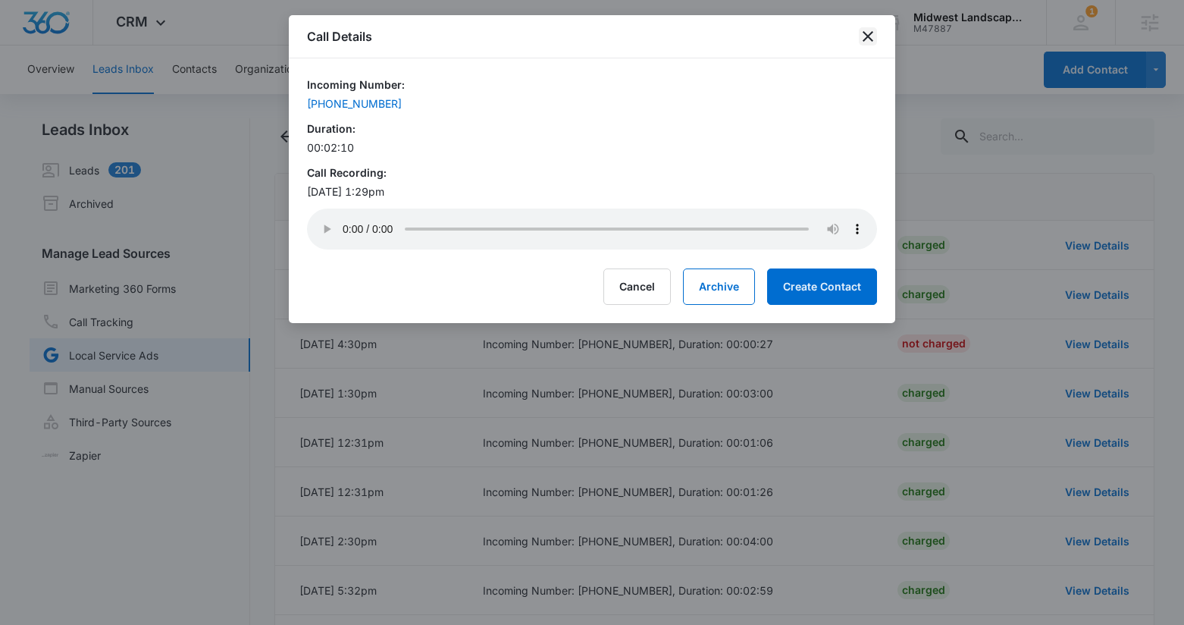
click at [866, 30] on icon "close" at bounding box center [868, 36] width 18 height 18
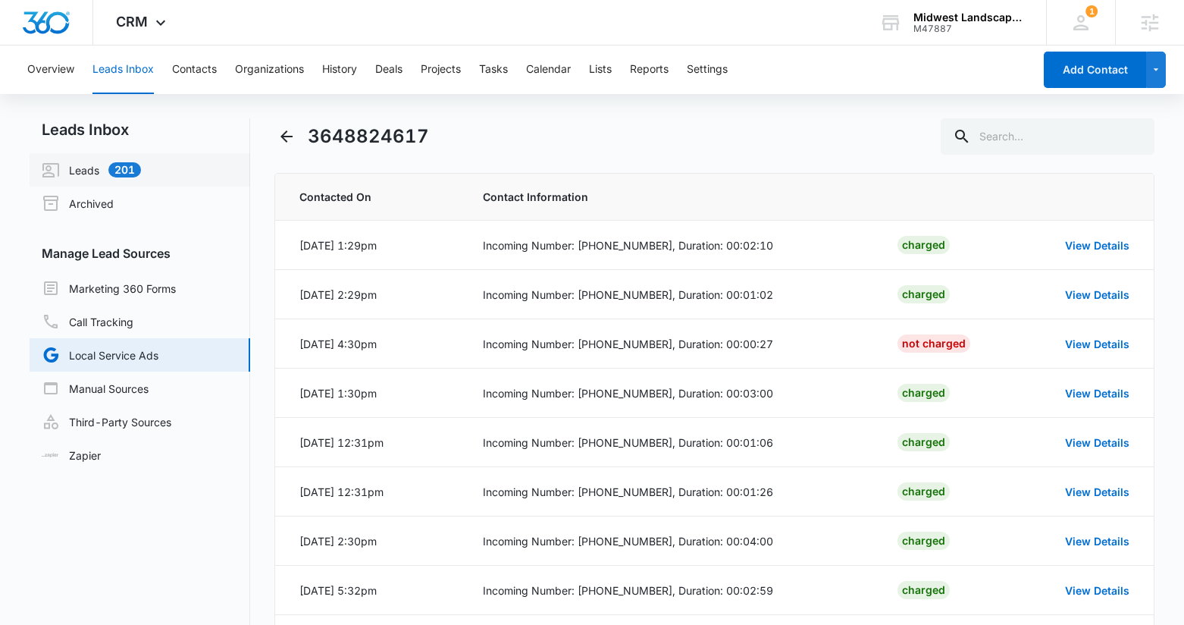
click at [81, 171] on link "Leads 201" at bounding box center [91, 170] width 99 height 18
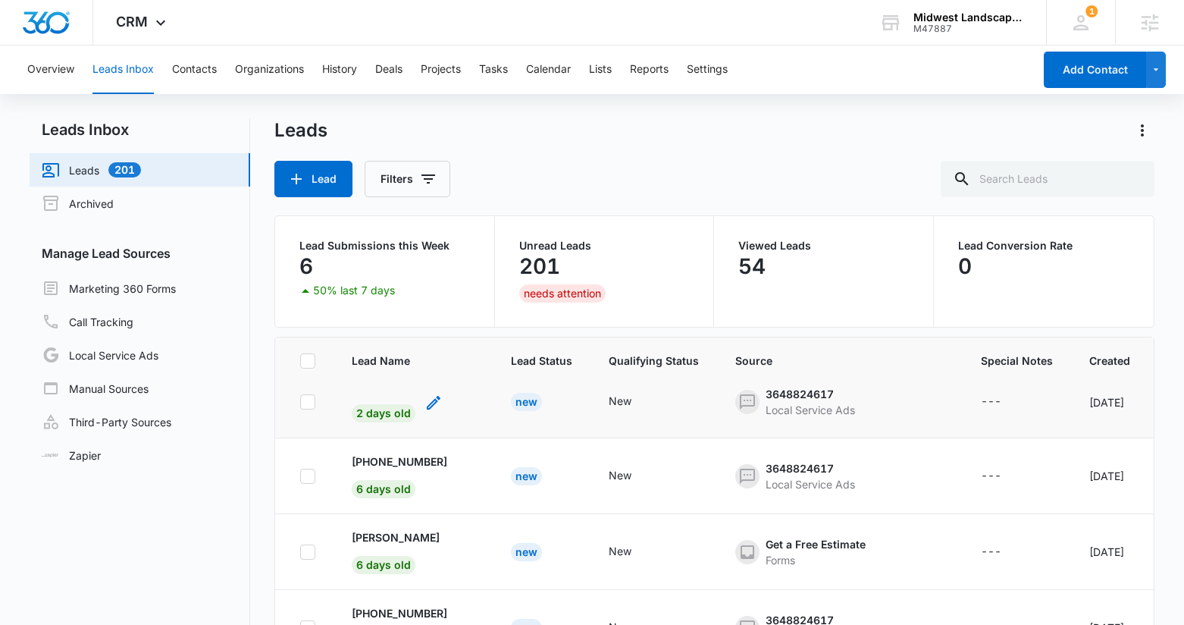
scroll to position [112, 0]
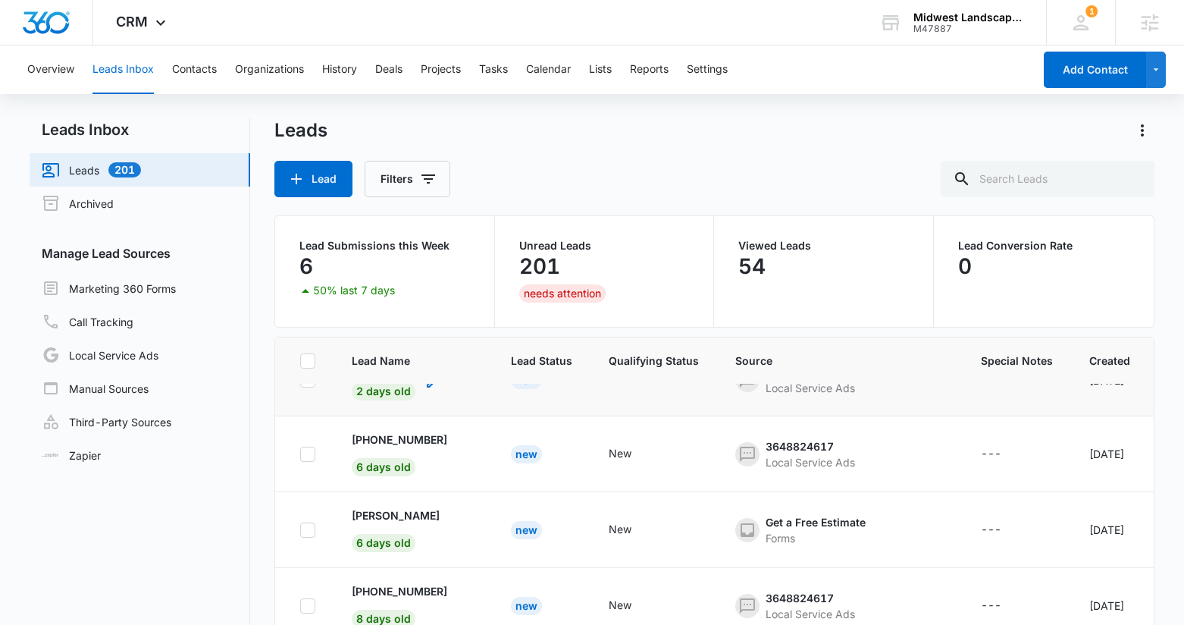
click at [382, 392] on span "2 days old" at bounding box center [384, 391] width 64 height 18
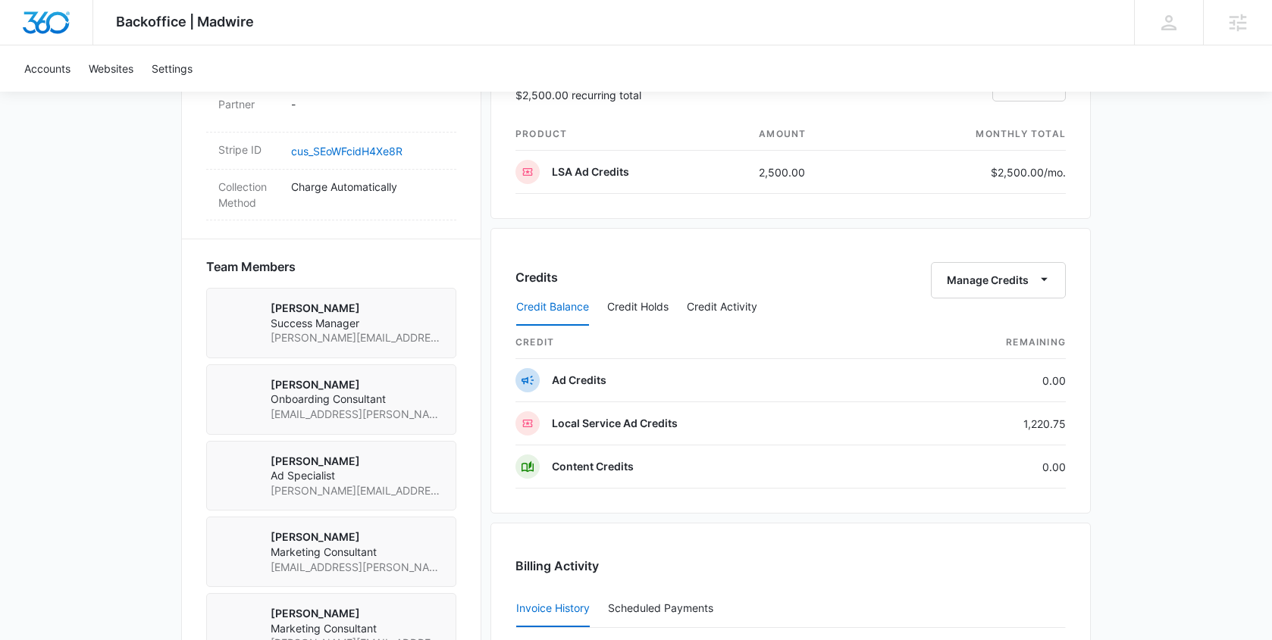
scroll to position [921, 0]
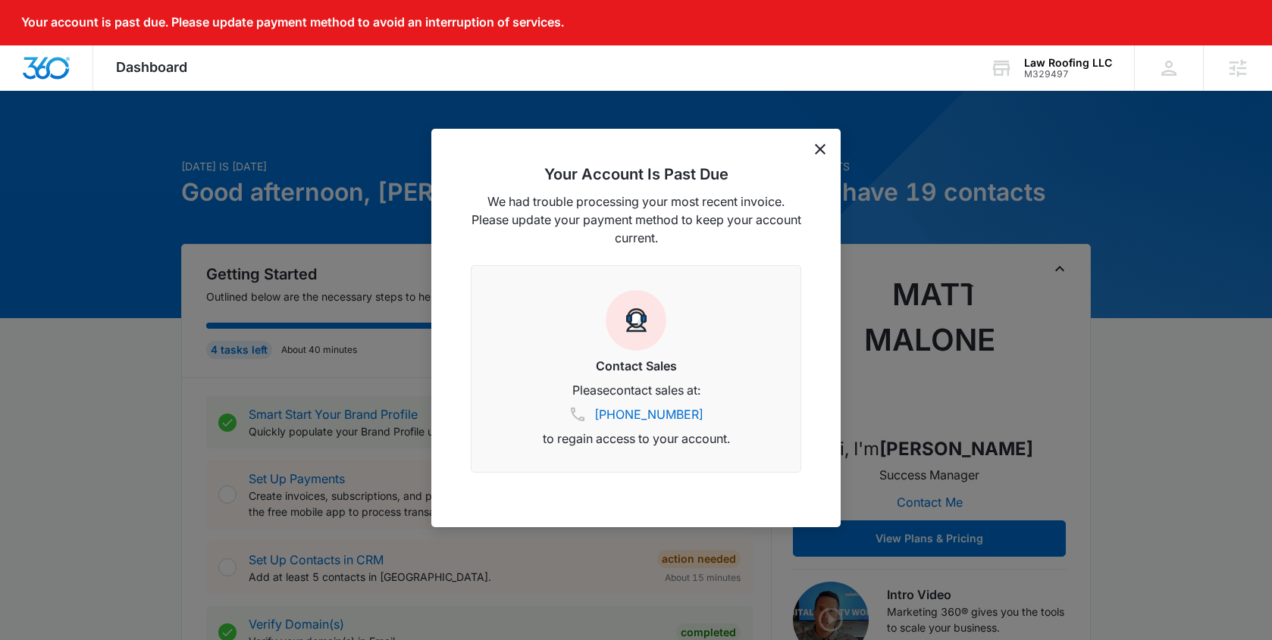
click at [821, 151] on icon "dismiss this dialog" at bounding box center [820, 149] width 11 height 11
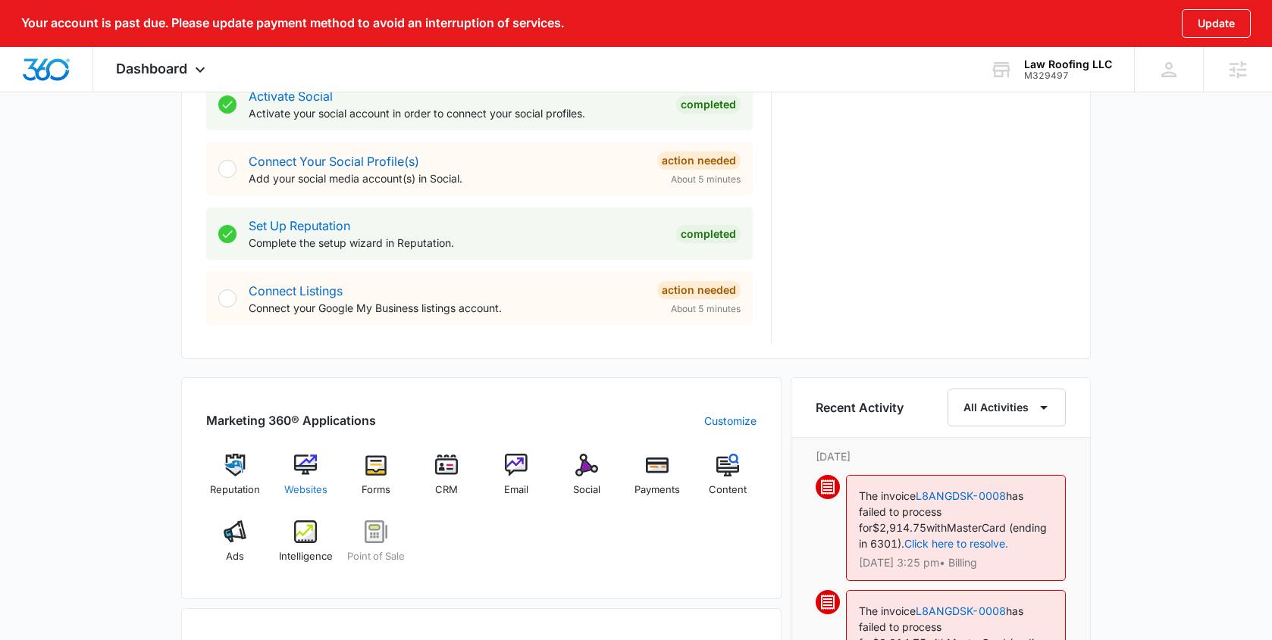
scroll to position [662, 0]
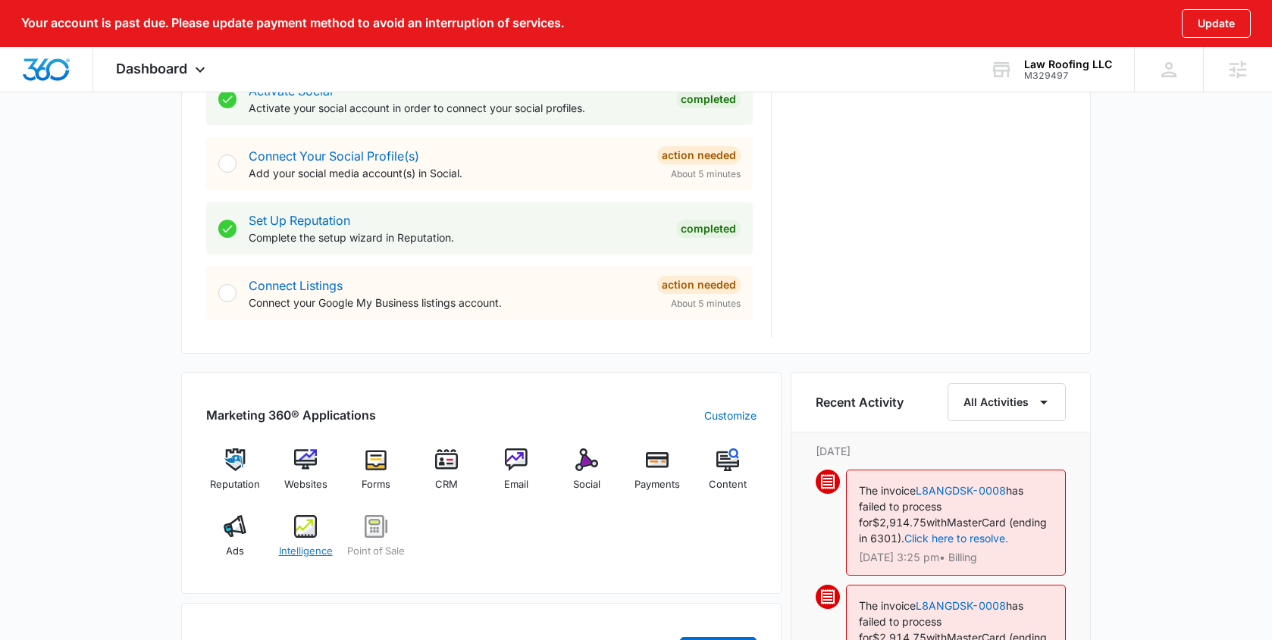
click at [324, 525] on div "Intelligence" at bounding box center [306, 542] width 58 height 55
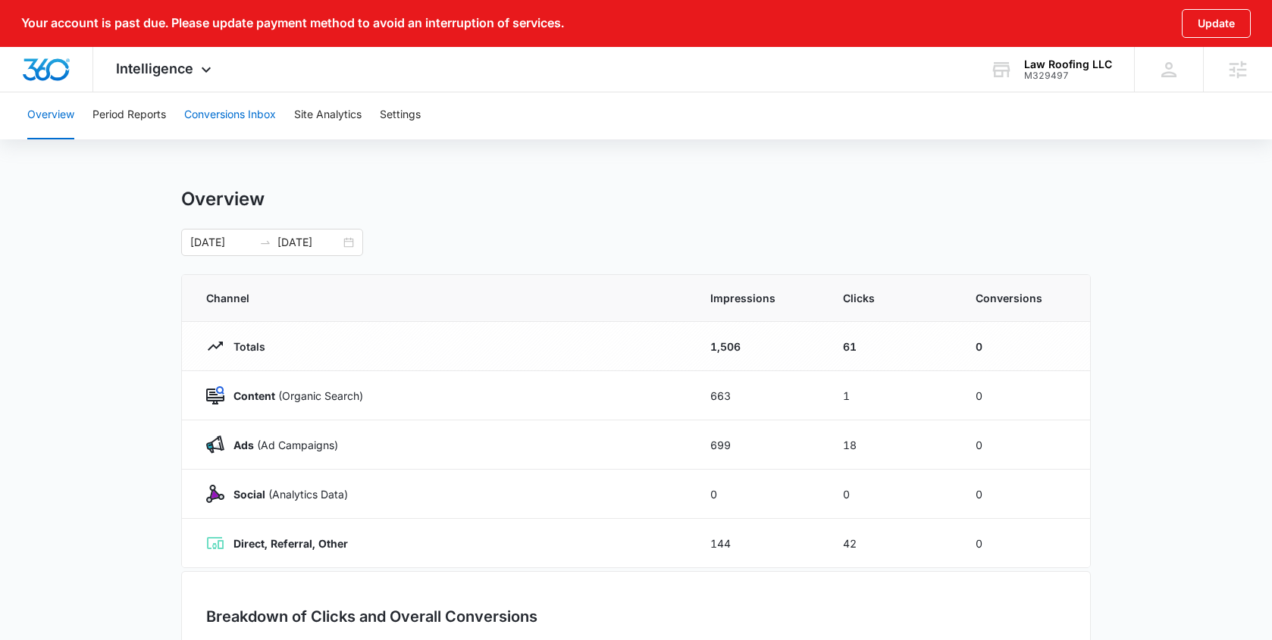
click at [217, 108] on button "Conversions Inbox" at bounding box center [230, 115] width 92 height 49
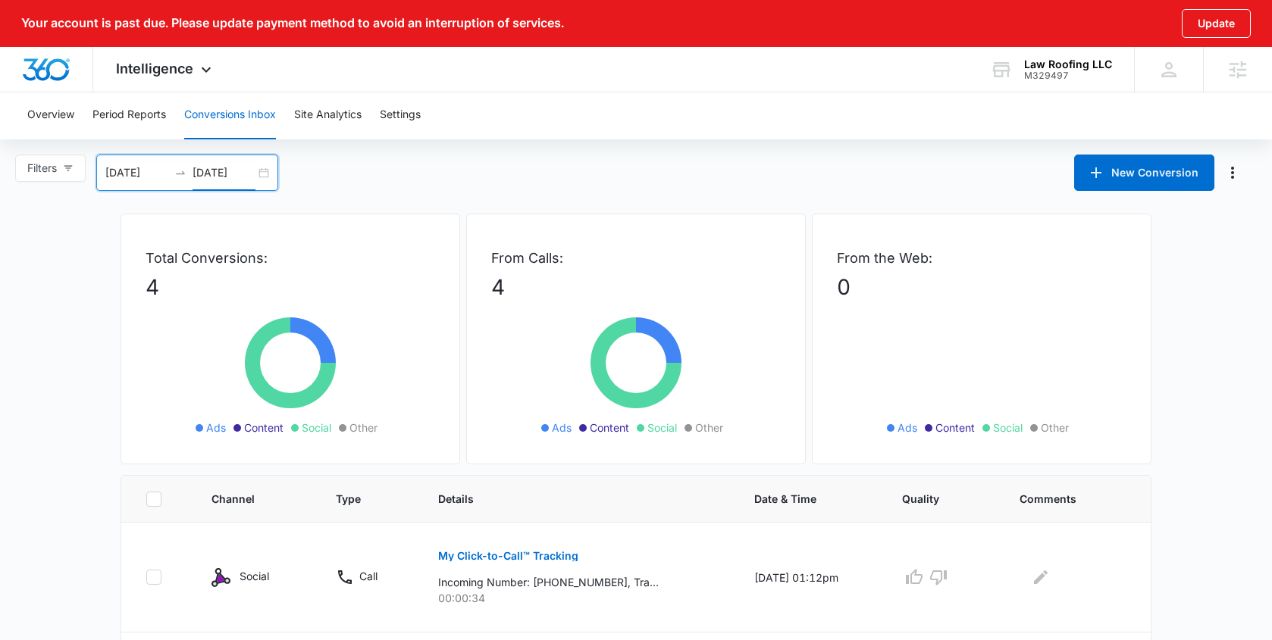
click at [195, 170] on input "[DATE]" at bounding box center [224, 172] width 63 height 17
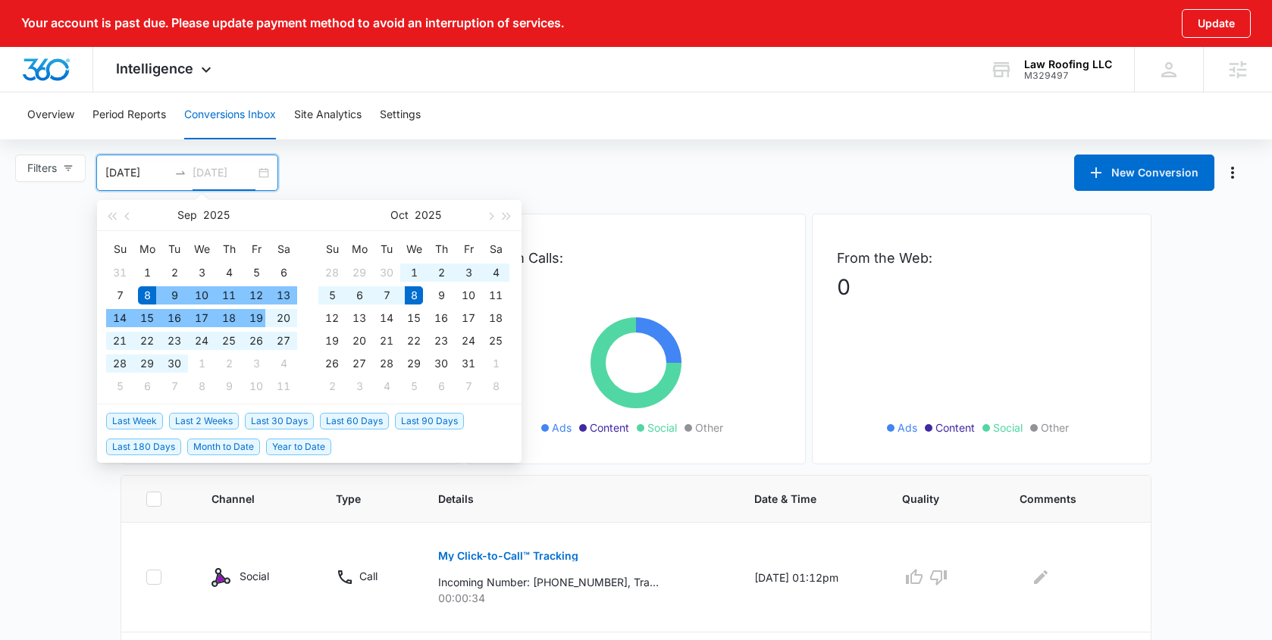
type input "[DATE]"
click at [299, 418] on span "Last 30 Days" at bounding box center [279, 421] width 69 height 17
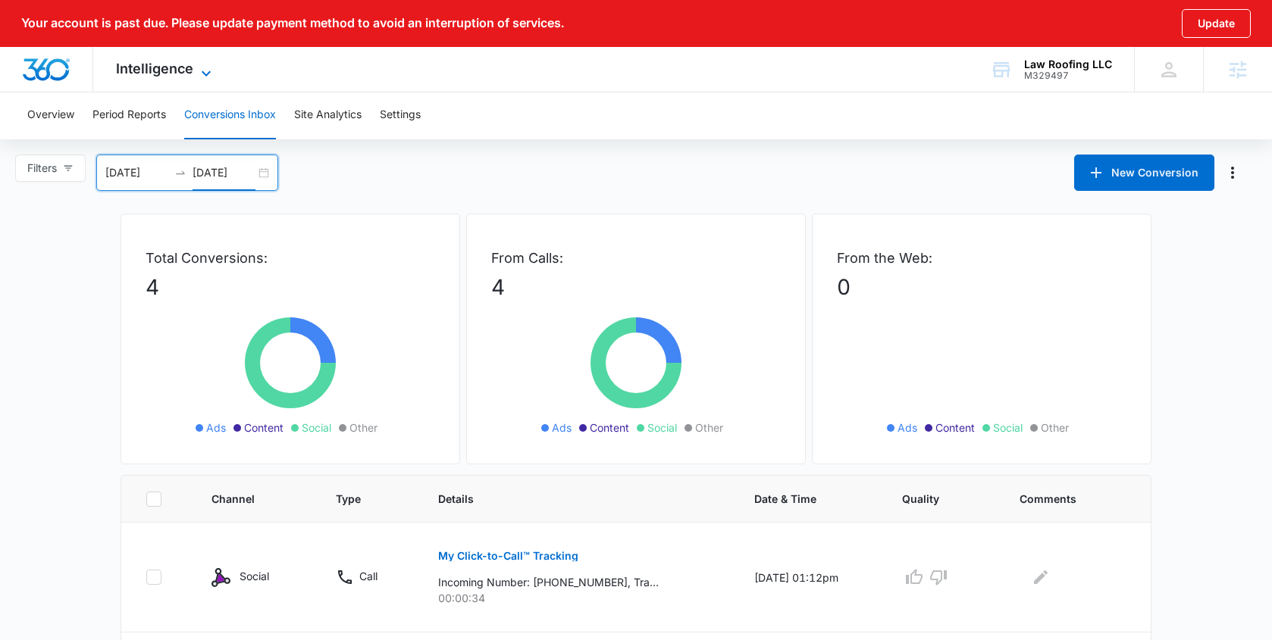
click at [153, 70] on span "Intelligence" at bounding box center [154, 69] width 77 height 16
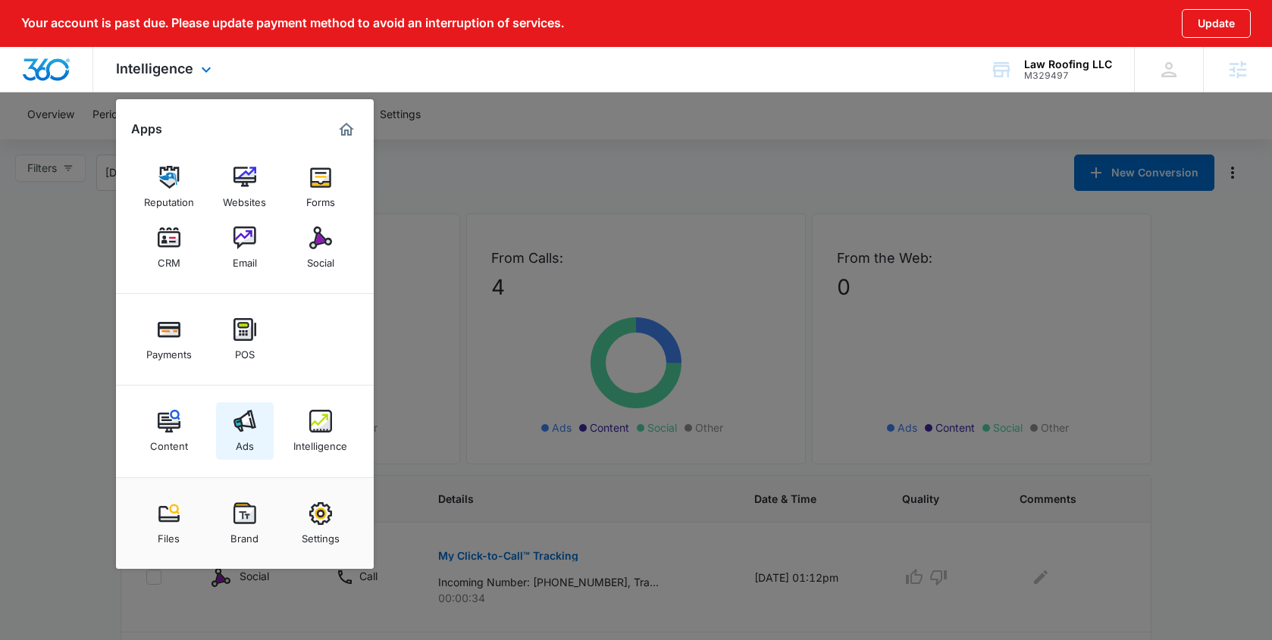
click at [243, 441] on div "Ads" at bounding box center [245, 443] width 18 height 20
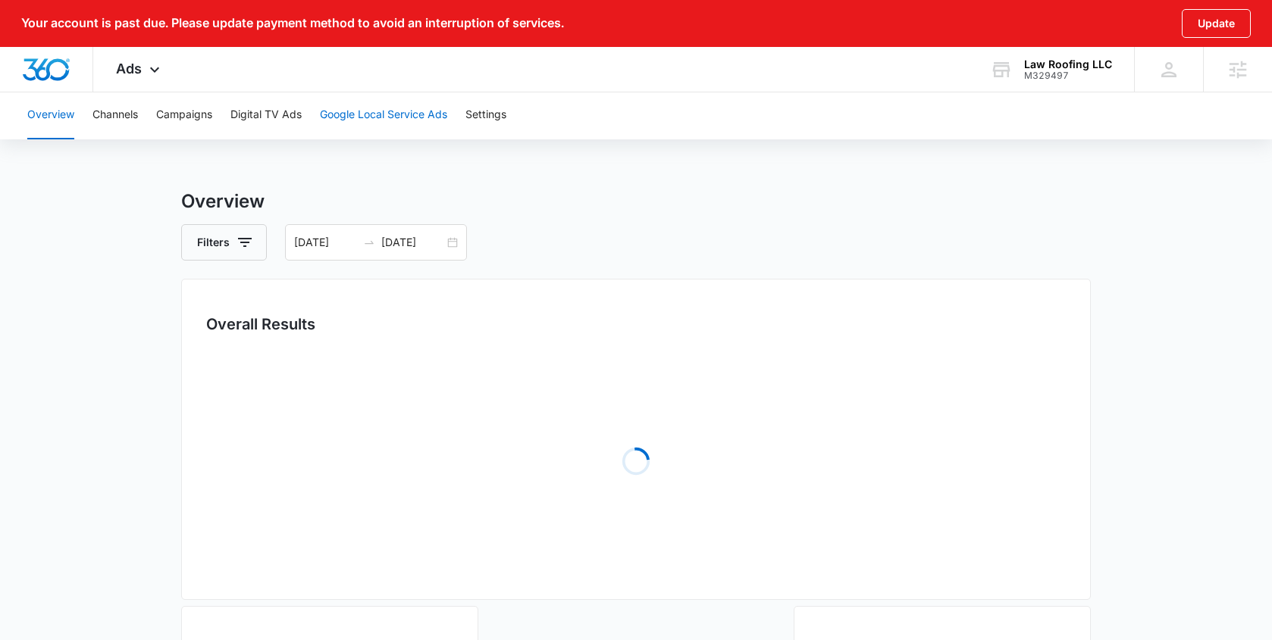
click at [373, 118] on button "Google Local Service Ads" at bounding box center [383, 115] width 127 height 49
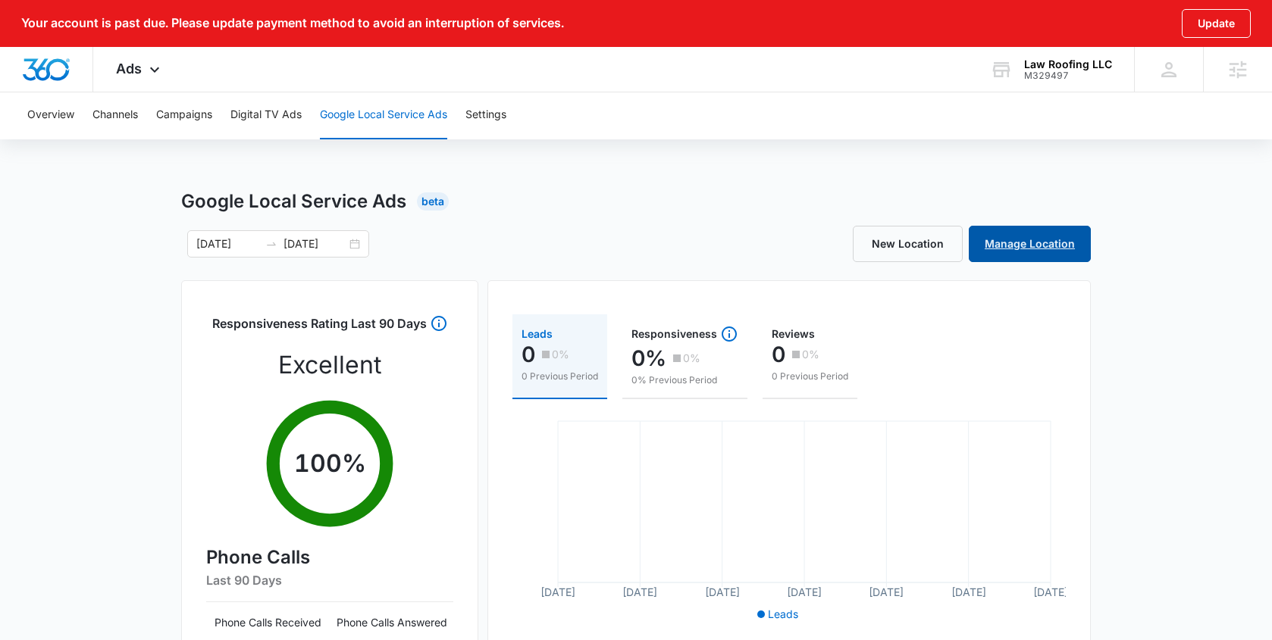
click at [1016, 238] on link "Manage Location" at bounding box center [1030, 244] width 122 height 36
